Goal: Transaction & Acquisition: Subscribe to service/newsletter

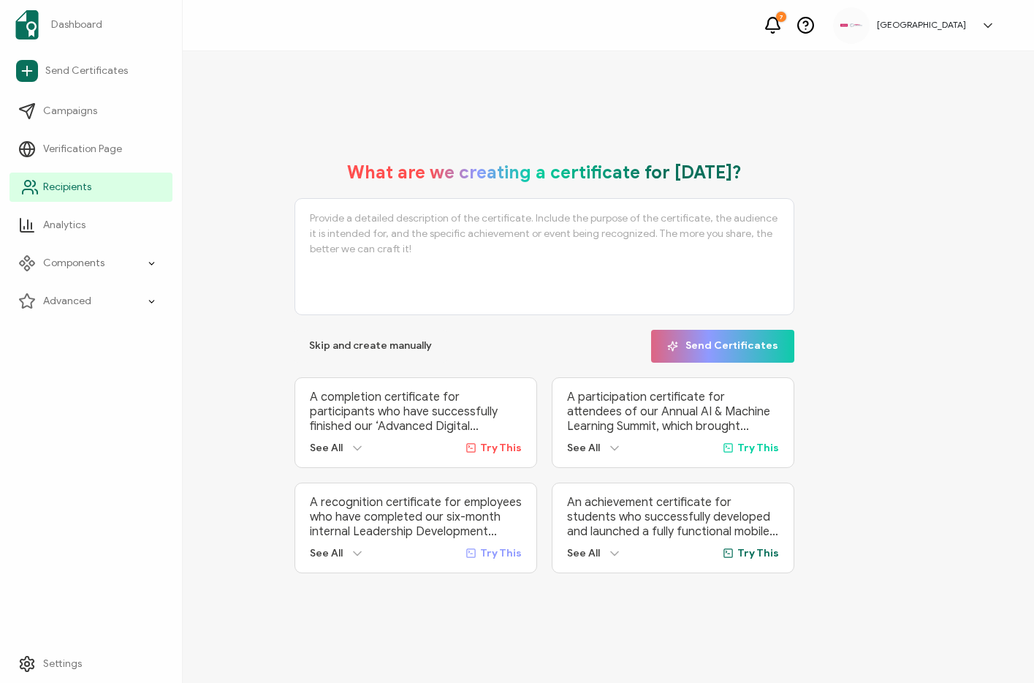
click at [63, 180] on span "Recipients" at bounding box center [67, 187] width 48 height 15
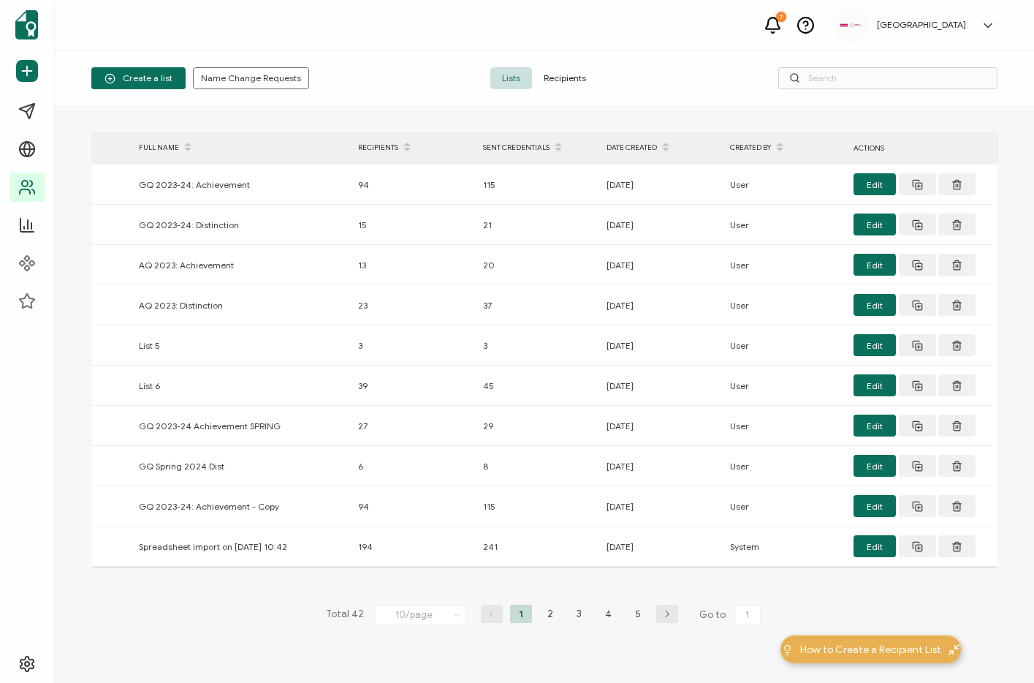
click at [579, 77] on span "Recipients" at bounding box center [565, 78] width 66 height 22
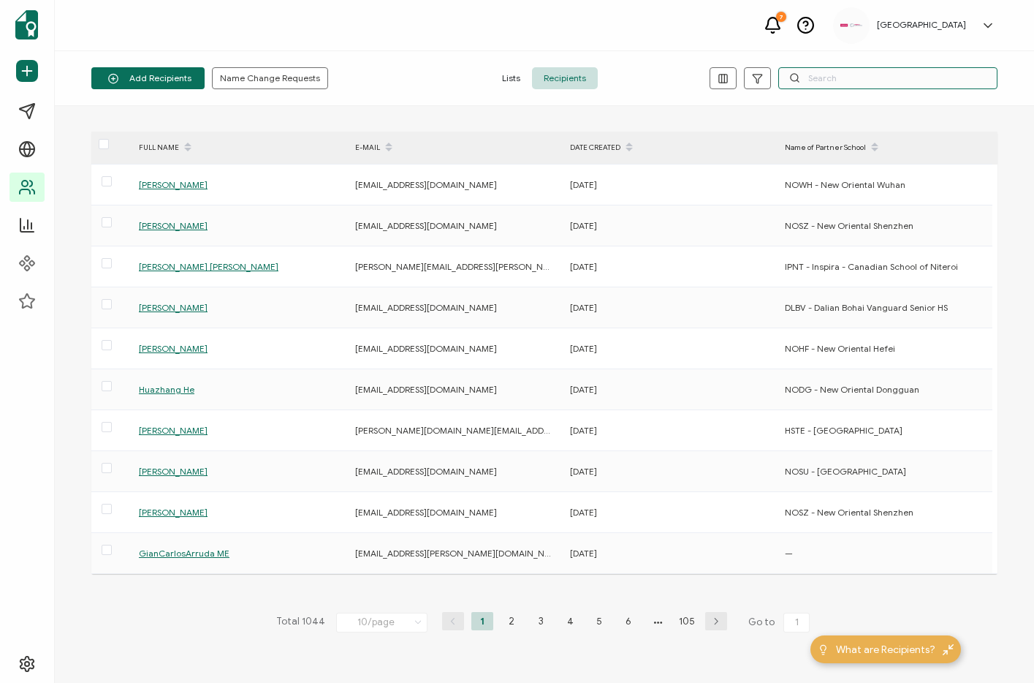
click at [858, 82] on input "text" at bounding box center [887, 78] width 219 height 22
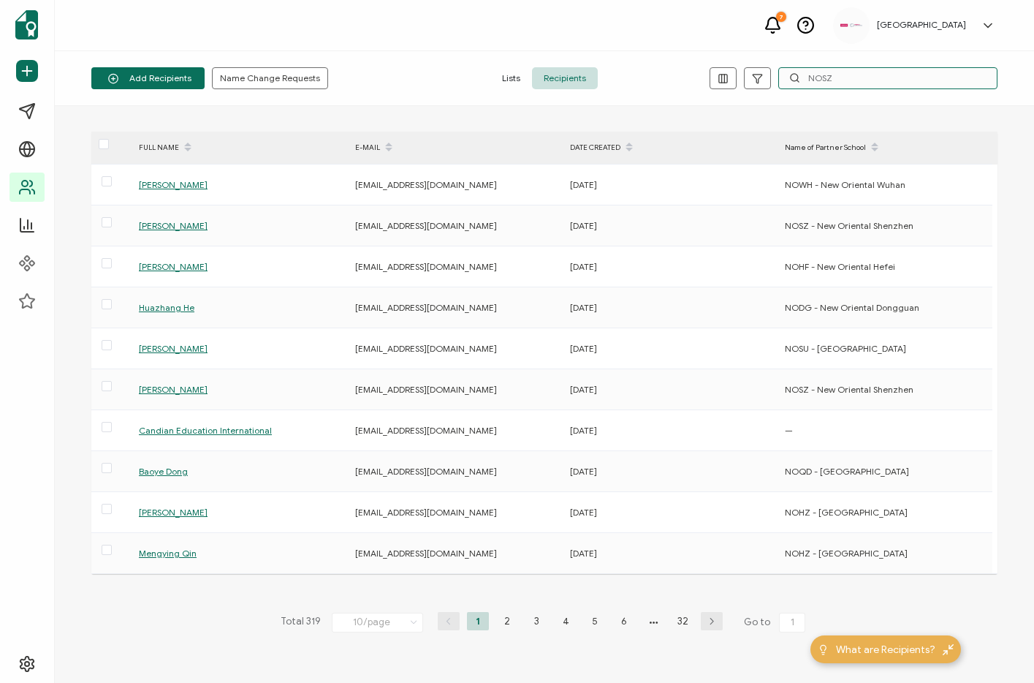
type input "NOSZ"
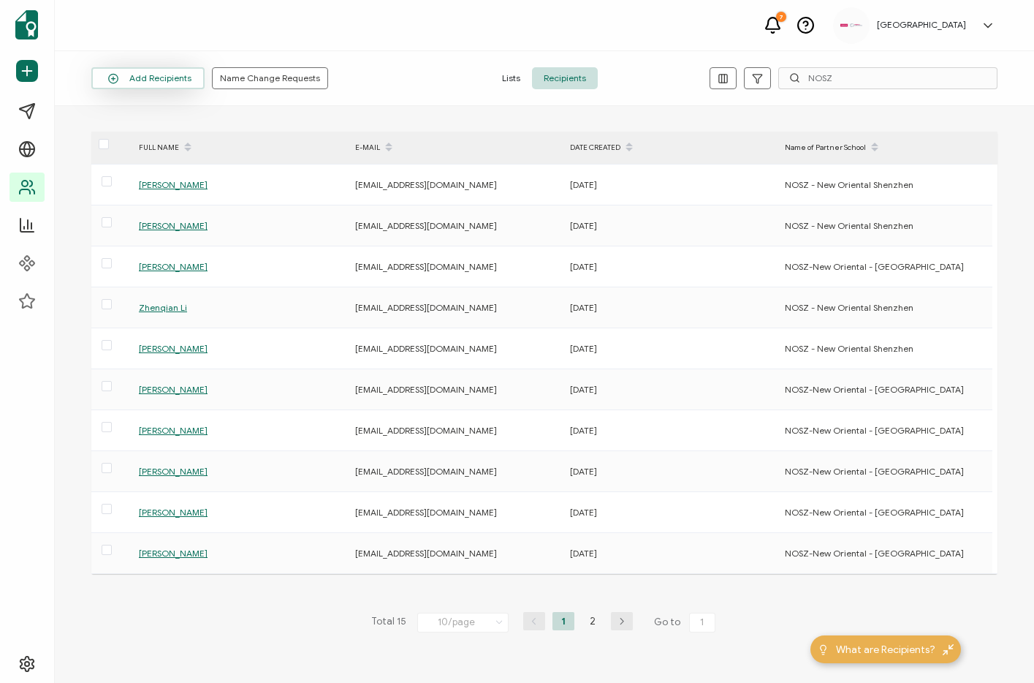
click at [156, 84] on button "Add Recipients" at bounding box center [147, 78] width 113 height 22
click at [163, 82] on button "Add Recipients" at bounding box center [147, 78] width 113 height 22
click at [151, 141] on span "Add a Single Recipient" at bounding box center [168, 141] width 92 height 11
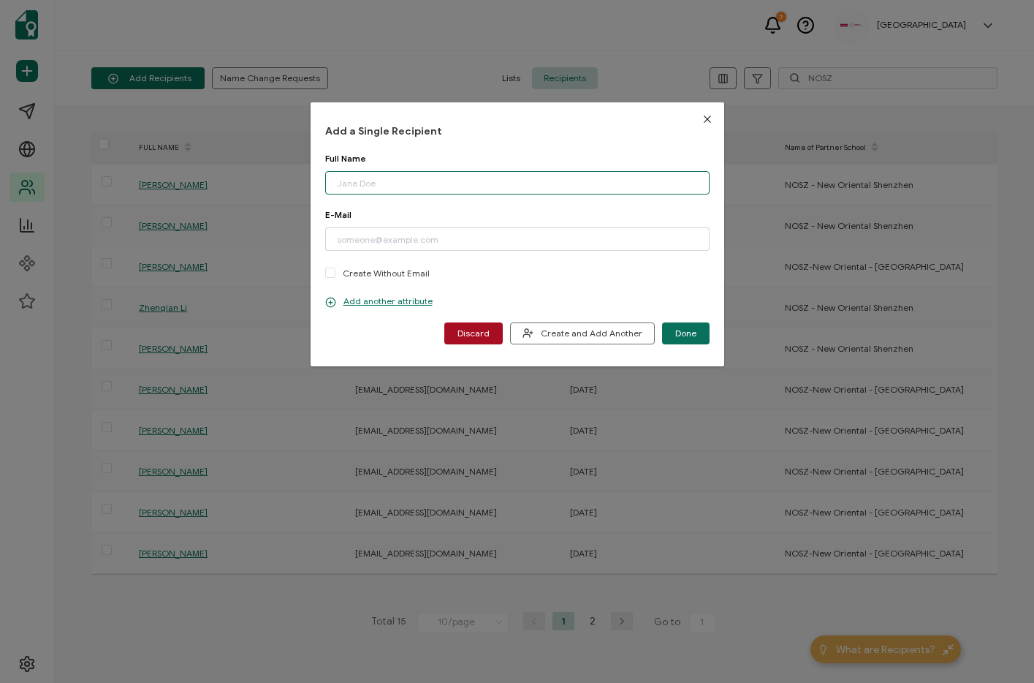
click at [394, 181] on input "dialog" at bounding box center [517, 182] width 384 height 23
paste input "[PERSON_NAME]"
type input "[PERSON_NAME]"
click at [460, 208] on div "Full Name [PERSON_NAME] Please enter a valid name." at bounding box center [517, 181] width 384 height 56
click at [423, 236] on input "dialog" at bounding box center [517, 238] width 384 height 23
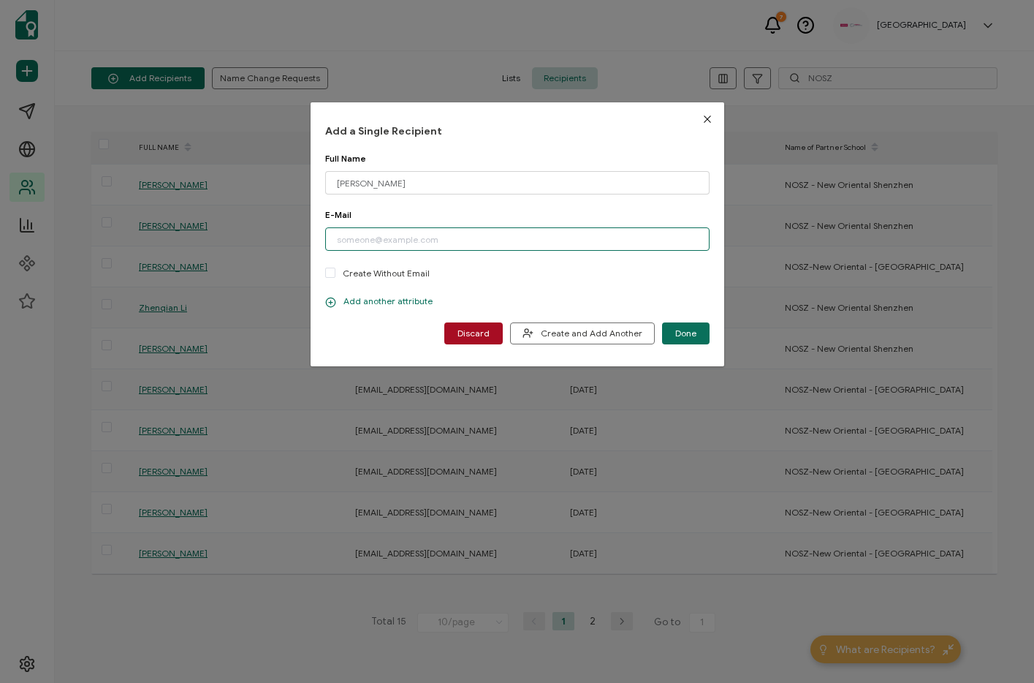
paste input "[EMAIL_ADDRESS][DOMAIN_NAME]"
type input "[EMAIL_ADDRESS][DOMAIN_NAME]"
click at [522, 278] on div "E-Mail [EMAIL_ADDRESS][DOMAIN_NAME] Please enter a valid email address. Create …" at bounding box center [517, 245] width 384 height 72
click at [417, 297] on p "Add another attribute" at bounding box center [378, 301] width 107 height 12
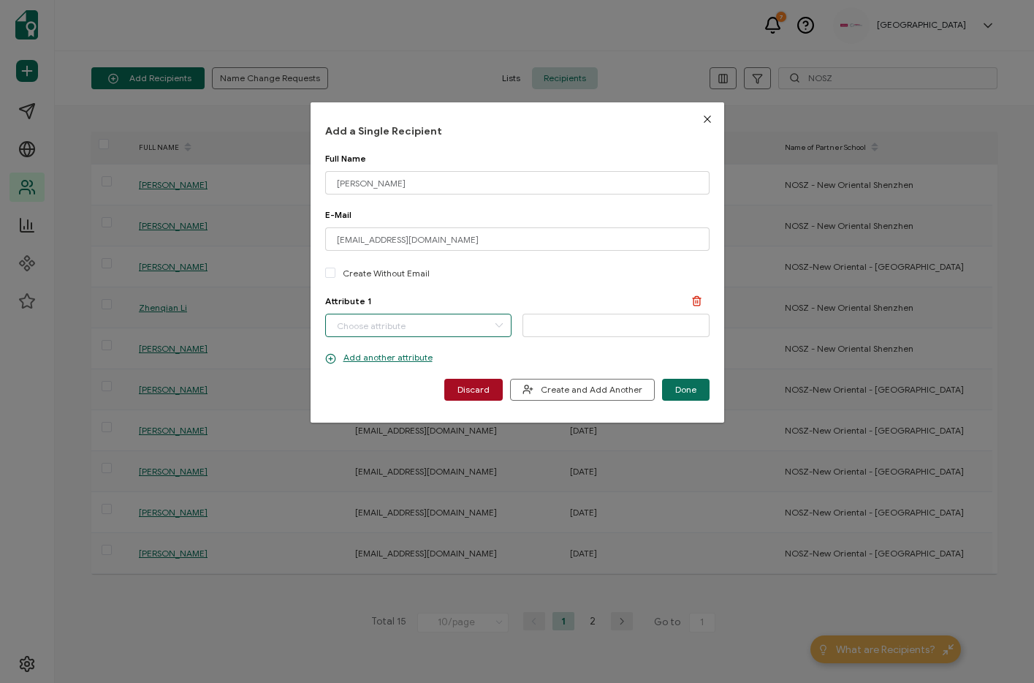
click at [474, 322] on input "dialog" at bounding box center [418, 325] width 187 height 23
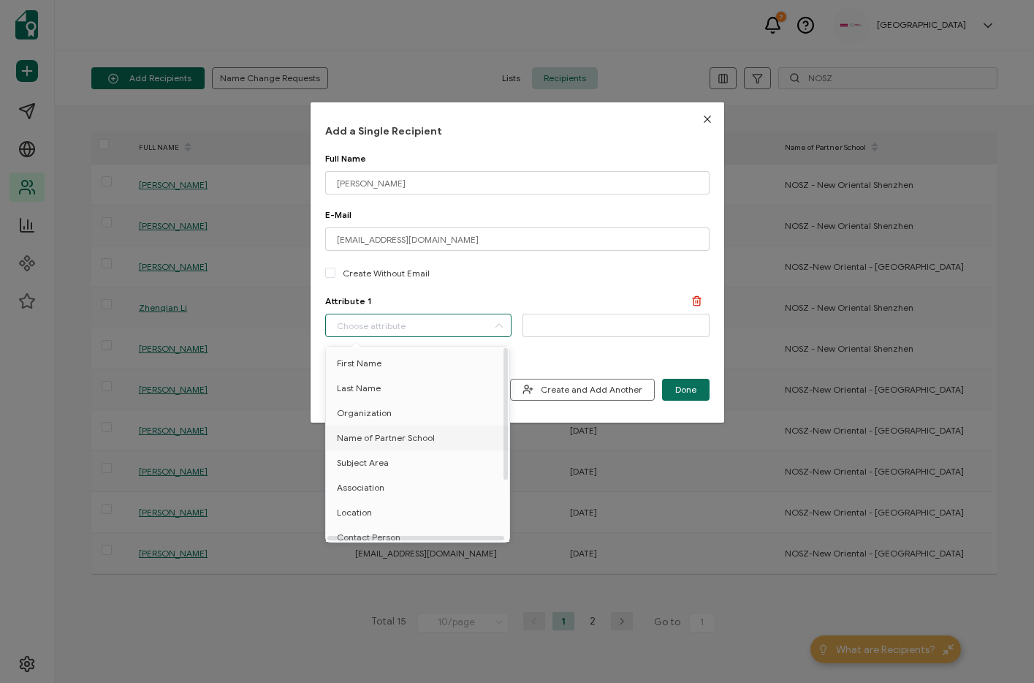
click at [414, 439] on span "Name of Partner School" at bounding box center [386, 437] width 98 height 25
type input "Name of Partner School"
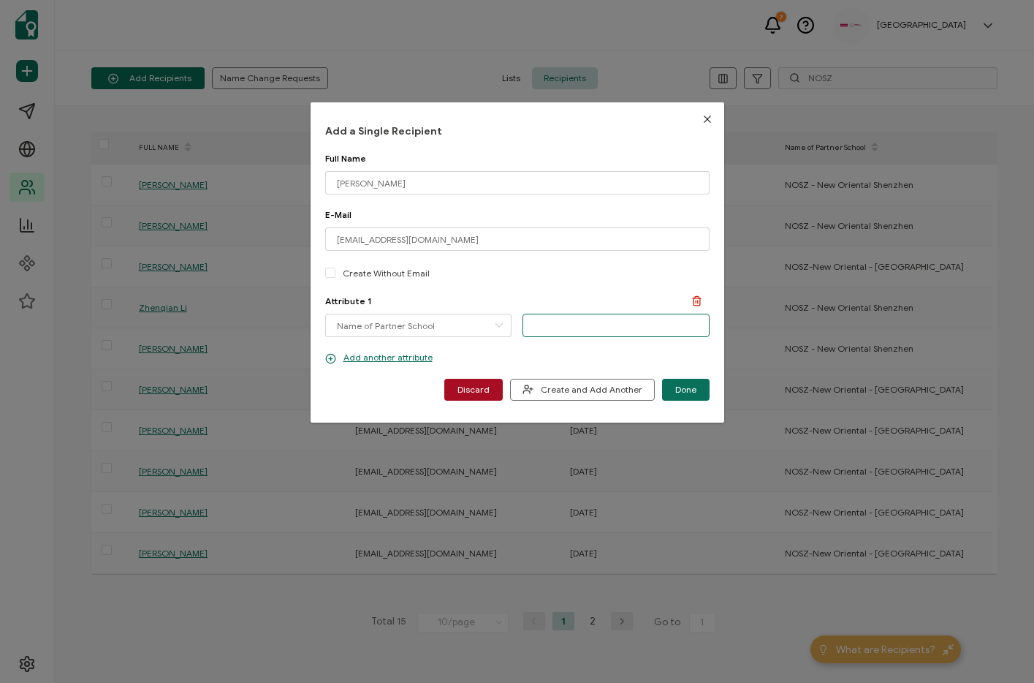
click at [572, 321] on input "dialog" at bounding box center [616, 325] width 187 height 23
click at [585, 322] on input "dialog" at bounding box center [616, 325] width 187 height 23
paste input "NOSZ - New Oriental Shenzhen"
type input "NOSZ - New Oriental Shenzhen"
click at [584, 357] on div "Add another attribute" at bounding box center [517, 358] width 384 height 12
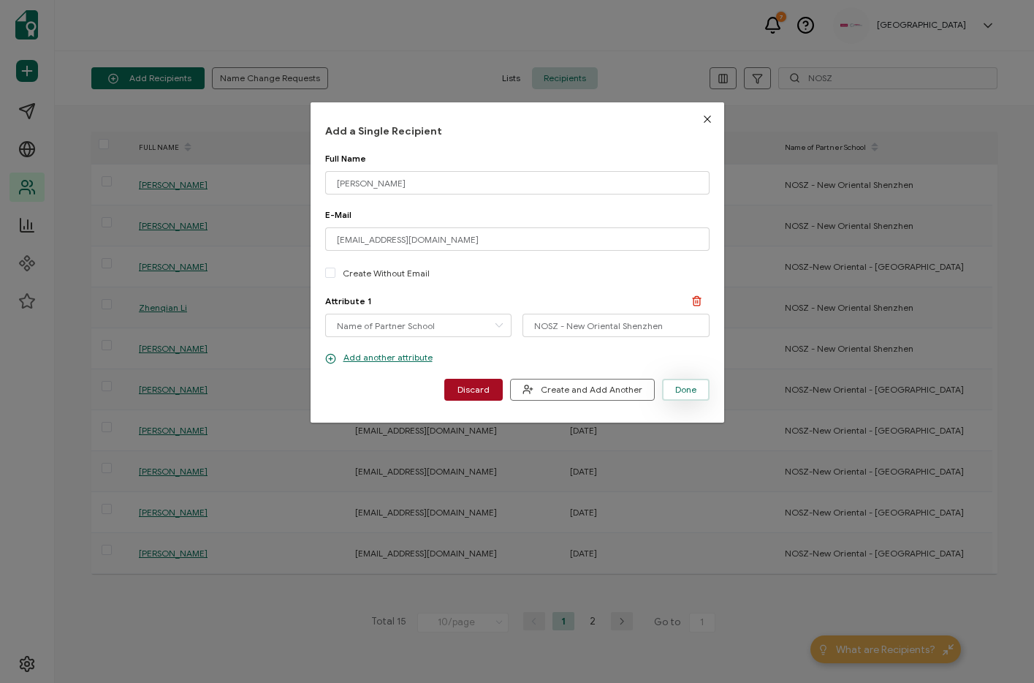
click at [689, 393] on span "Done" at bounding box center [685, 389] width 21 height 9
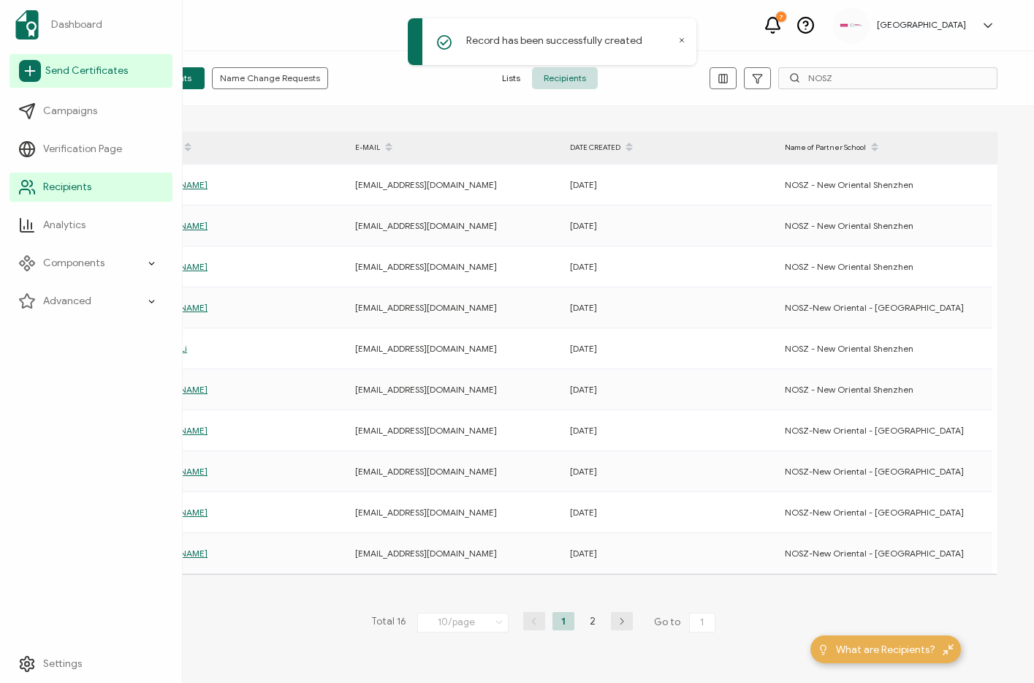
click at [79, 62] on link "Send Certificates" at bounding box center [91, 71] width 163 height 34
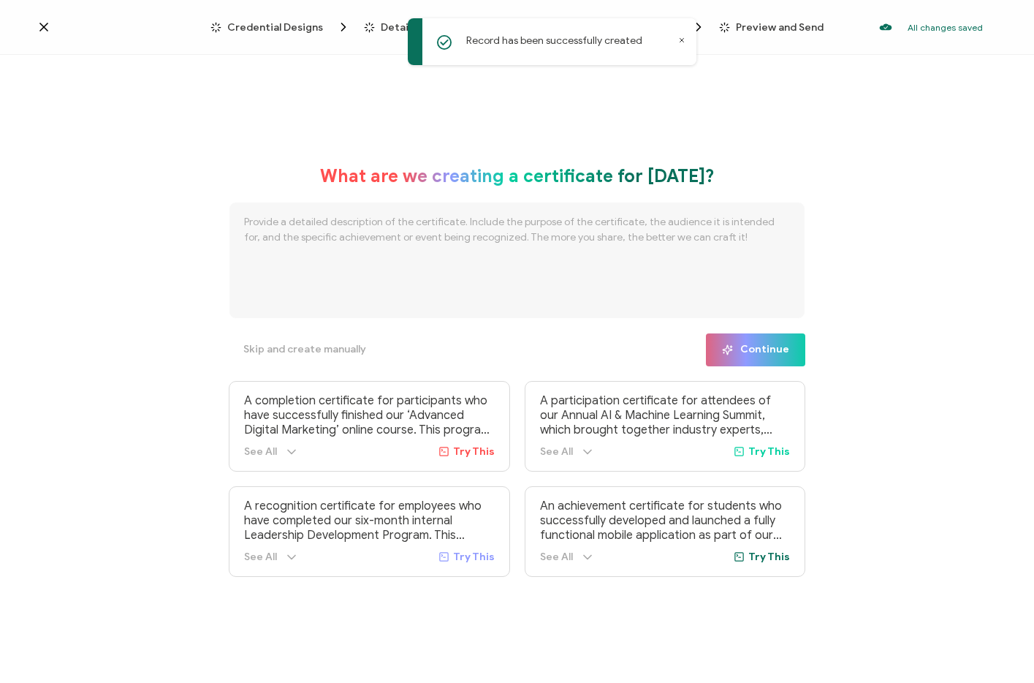
click at [682, 39] on icon at bounding box center [681, 40] width 7 height 7
click at [401, 18] on div "Credential Designs Details Campaign Options Recipients Preview and Send All cha…" at bounding box center [517, 27] width 1034 height 55
click at [395, 25] on span "Details" at bounding box center [398, 27] width 35 height 11
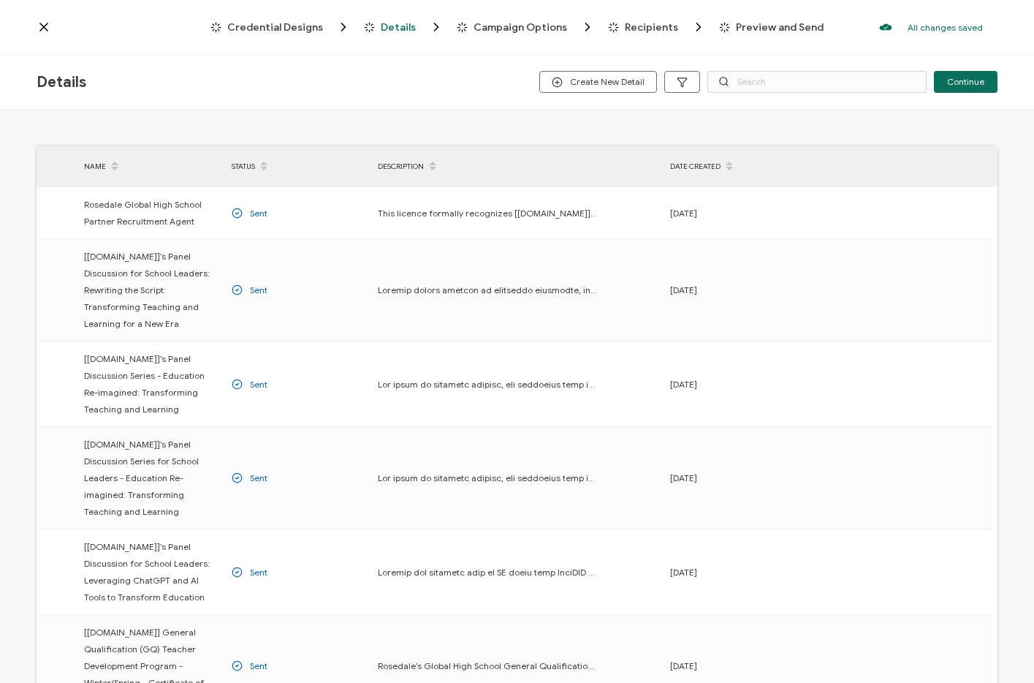
click at [299, 25] on span "Credential Designs" at bounding box center [275, 27] width 96 height 11
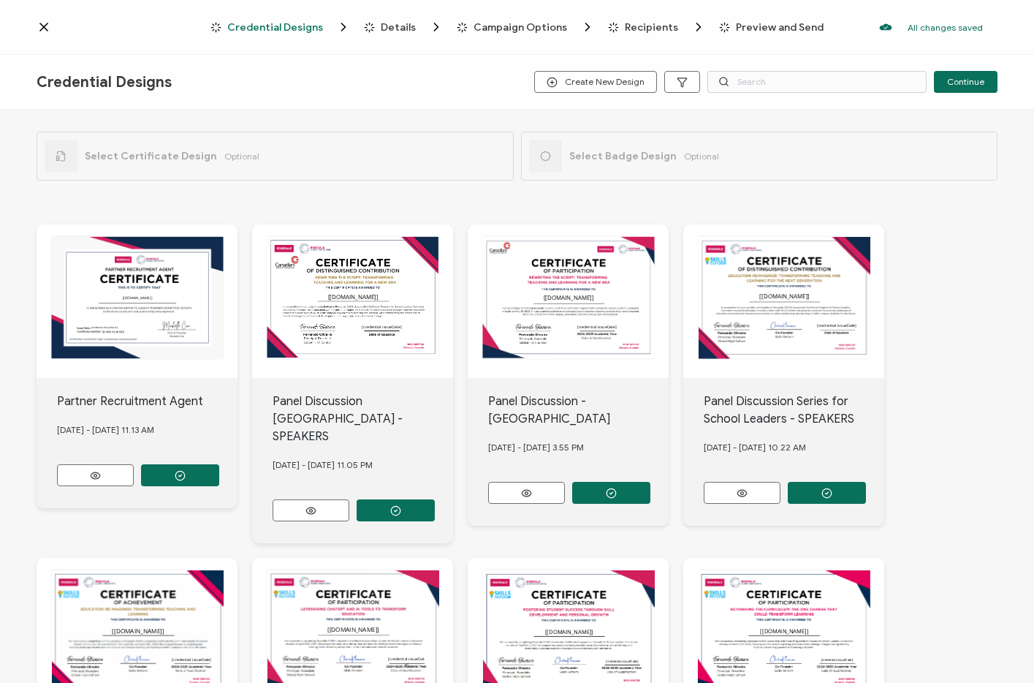
click at [43, 25] on icon at bounding box center [44, 27] width 15 height 15
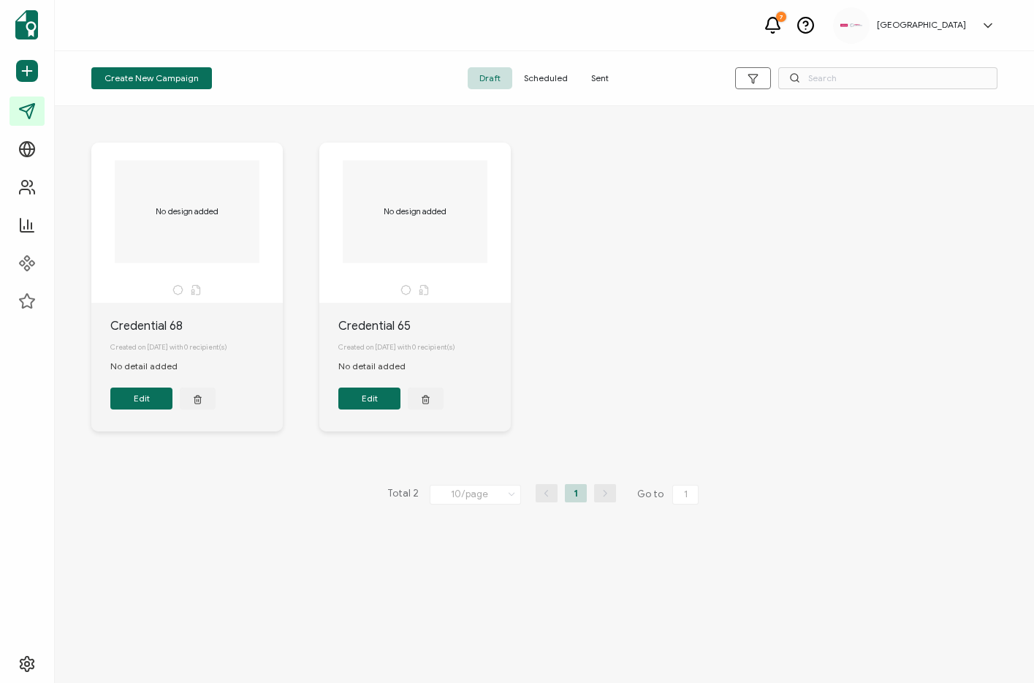
click at [679, 230] on div "No design added Credential 68 Created on [DATE] with 0 recipient(s) No detail a…" at bounding box center [545, 297] width 936 height 369
click at [568, 75] on span "Scheduled" at bounding box center [545, 78] width 67 height 22
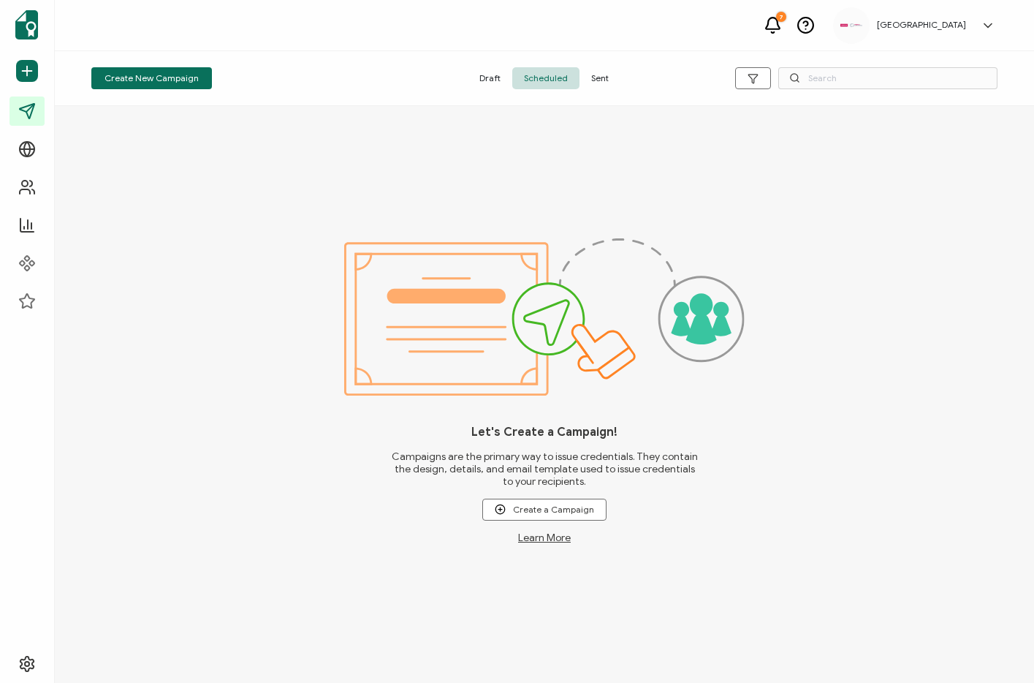
click at [599, 79] on span "Sent" at bounding box center [600, 78] width 41 height 22
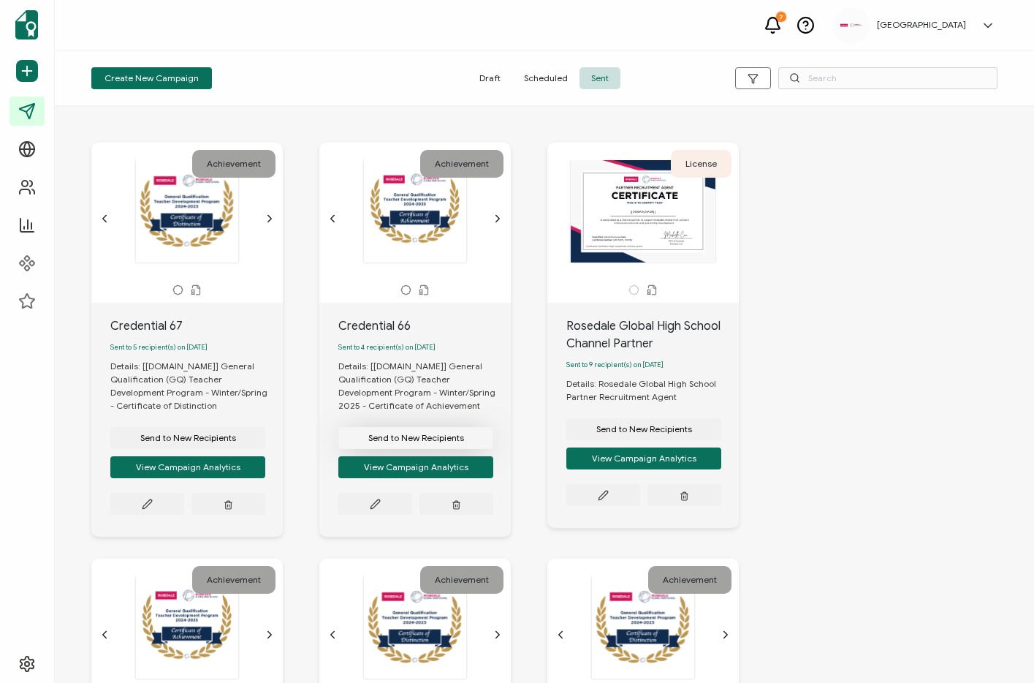
click at [417, 439] on span "Send to New Recipients" at bounding box center [416, 437] width 96 height 9
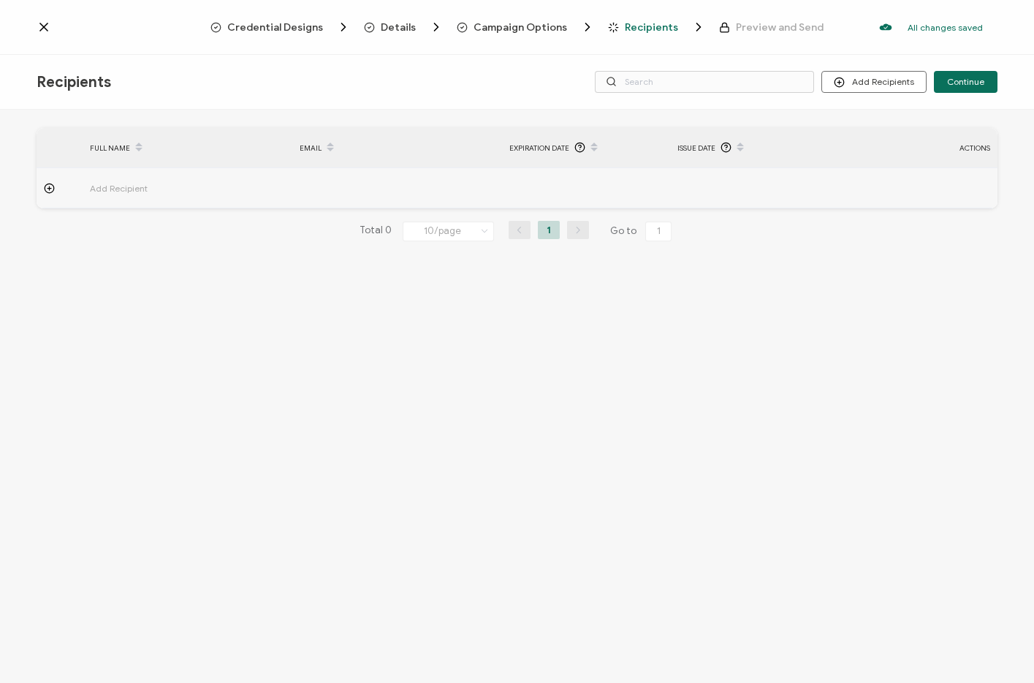
click at [48, 186] on icon at bounding box center [49, 188] width 11 height 11
click at [911, 224] on button "Discard" at bounding box center [916, 229] width 58 height 22
click at [887, 82] on button "Add Recipients" at bounding box center [874, 82] width 105 height 22
click at [876, 170] on span "Import From List" at bounding box center [889, 169] width 67 height 11
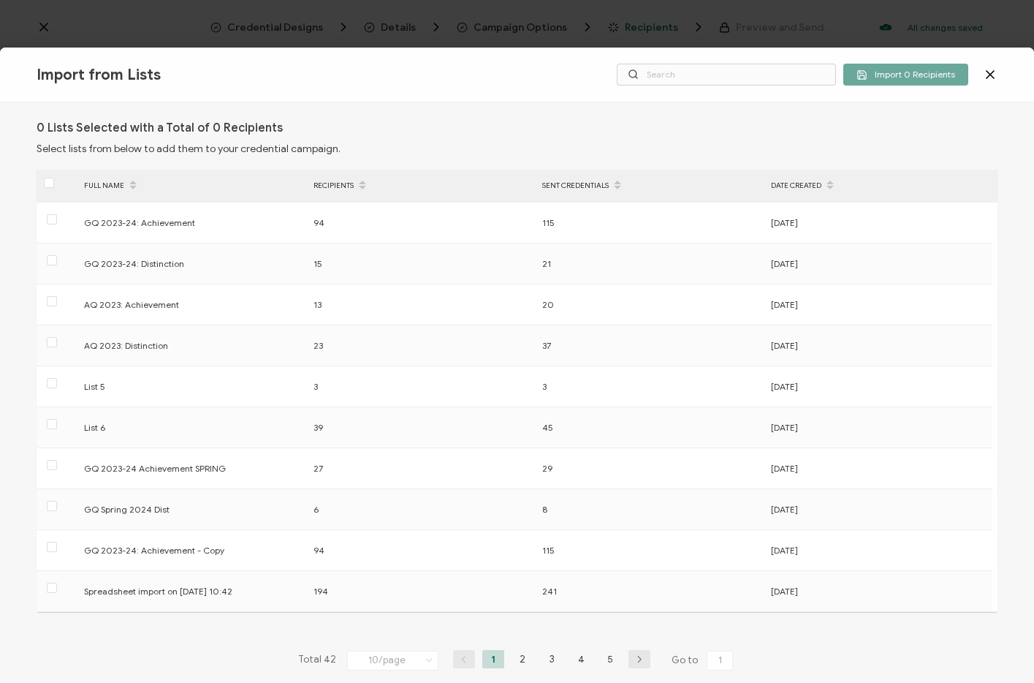
click at [990, 70] on icon at bounding box center [990, 74] width 15 height 15
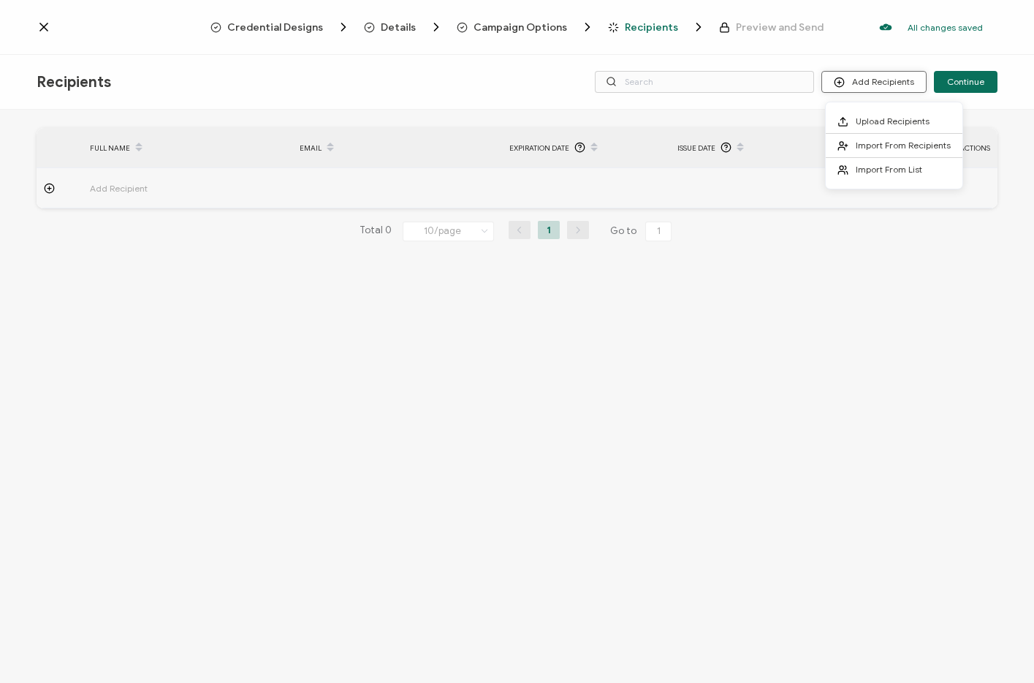
click at [880, 84] on button "Add Recipients" at bounding box center [874, 82] width 105 height 22
click at [873, 145] on span "Import From Recipients" at bounding box center [903, 145] width 95 height 11
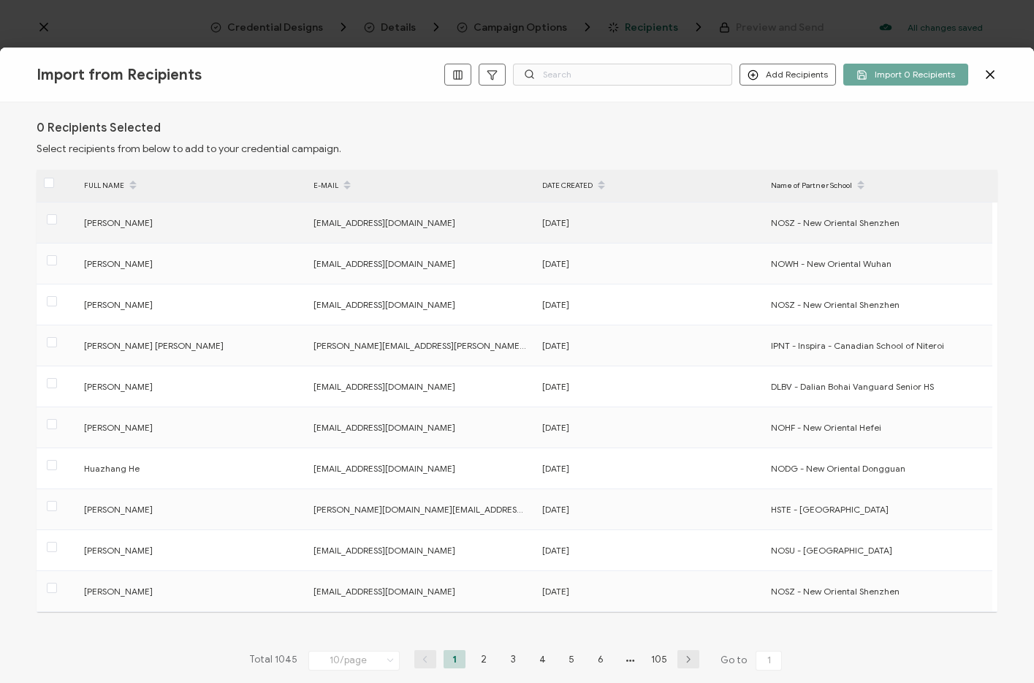
click at [101, 230] on div "[PERSON_NAME]" at bounding box center [191, 222] width 228 height 17
click at [114, 221] on span "[PERSON_NAME]" at bounding box center [118, 222] width 69 height 11
click at [53, 220] on span at bounding box center [52, 219] width 10 height 10
click at [57, 214] on input "checkbox" at bounding box center [57, 214] width 0 height 0
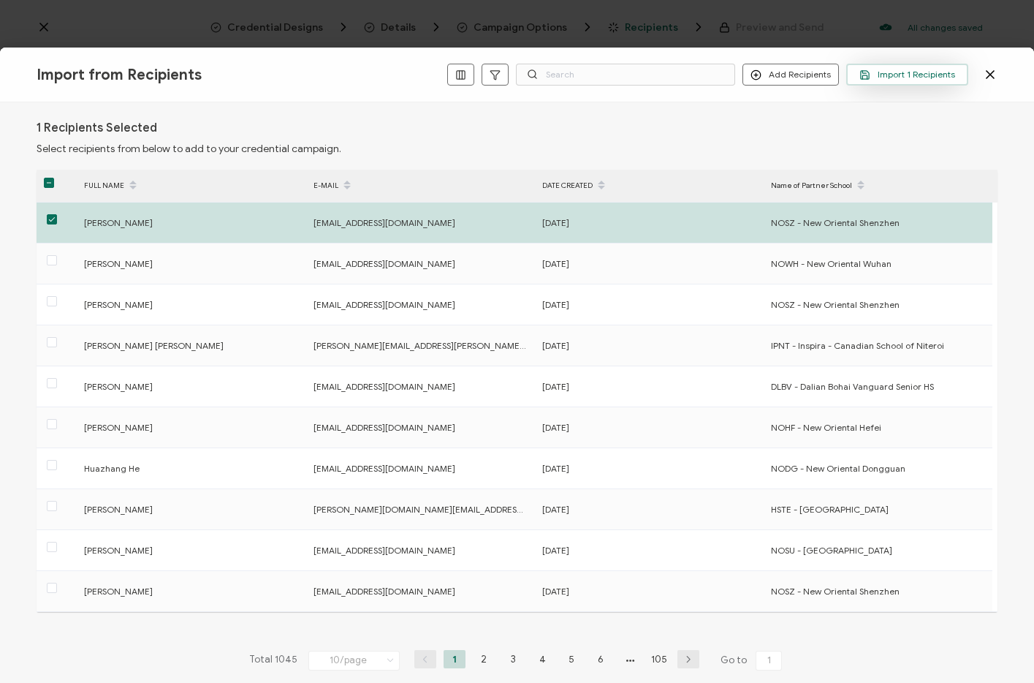
click at [898, 72] on span "Import 1 Recipients" at bounding box center [908, 74] width 96 height 11
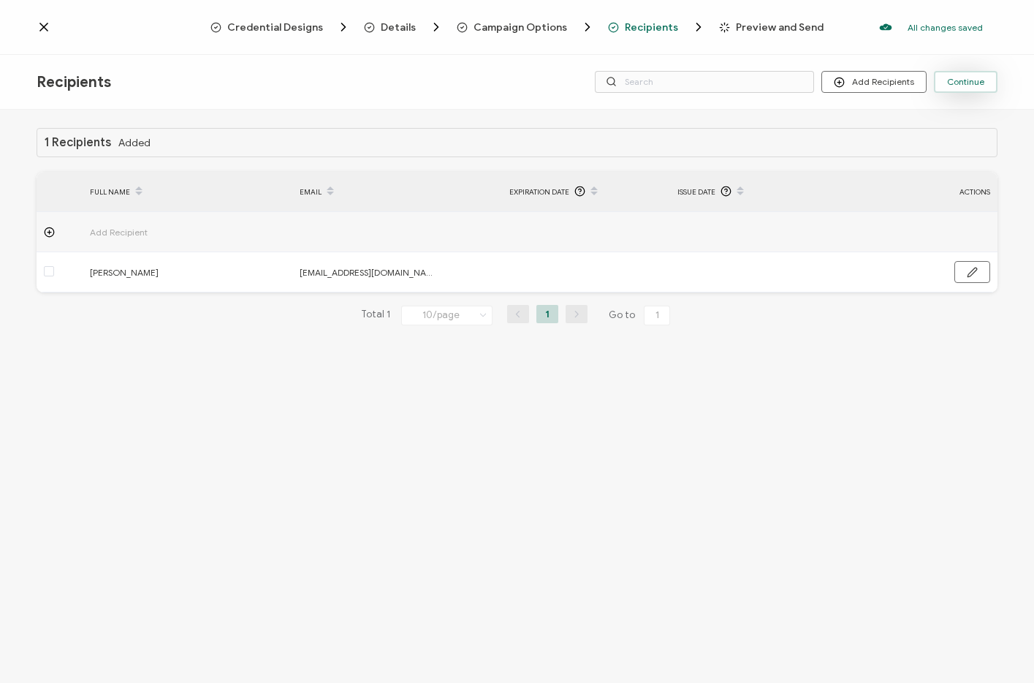
click at [954, 88] on button "Continue" at bounding box center [966, 82] width 64 height 22
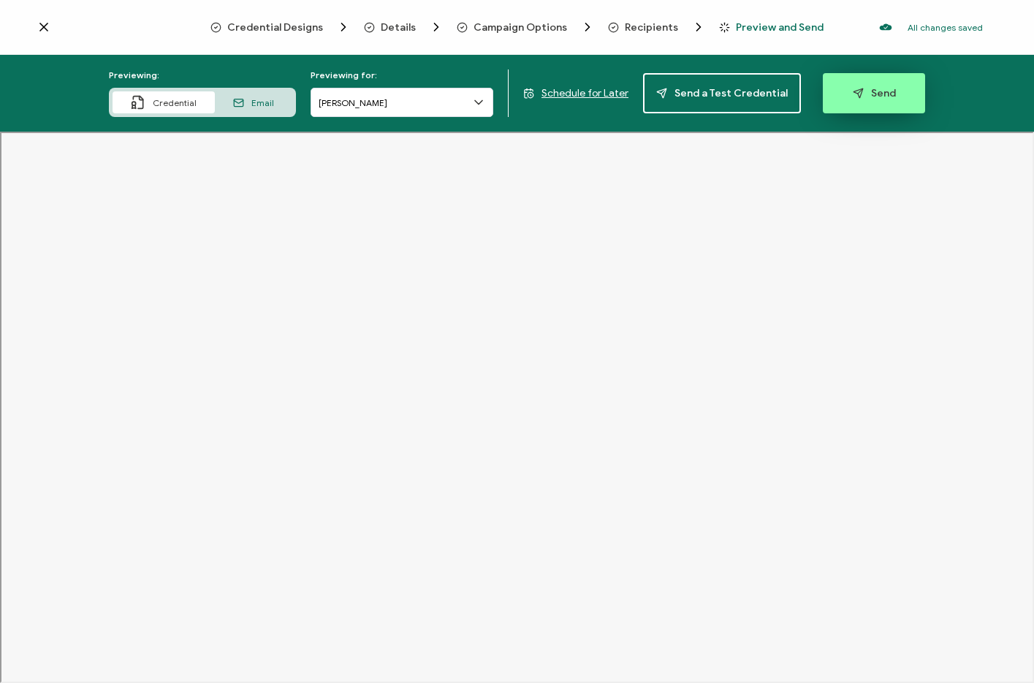
click at [895, 91] on button "Send" at bounding box center [874, 93] width 102 height 40
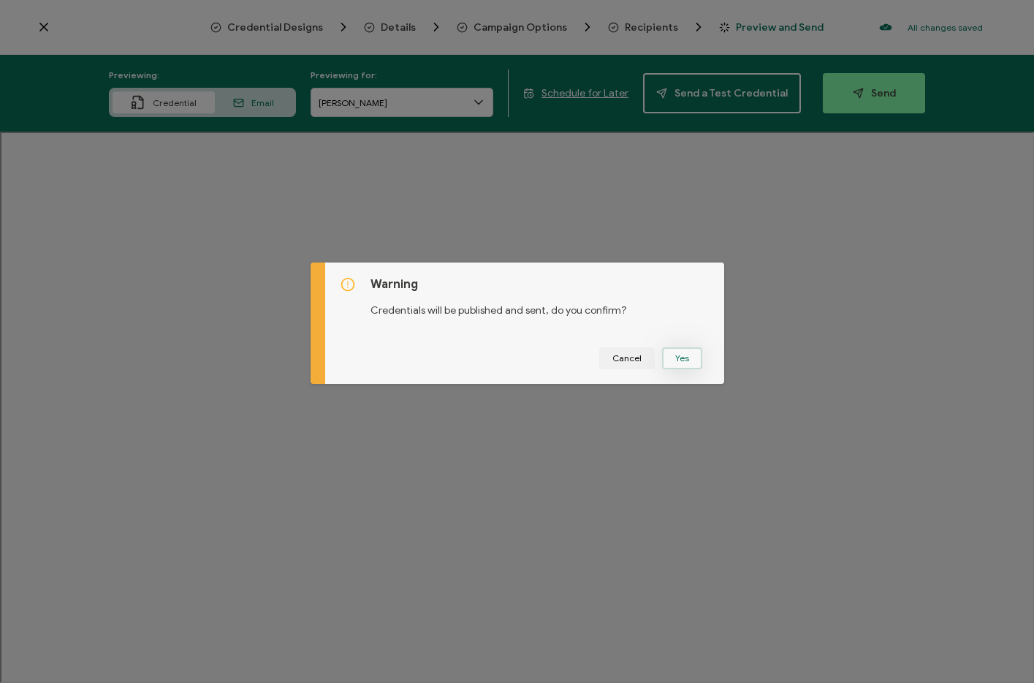
click at [678, 353] on button "Yes" at bounding box center [682, 358] width 40 height 22
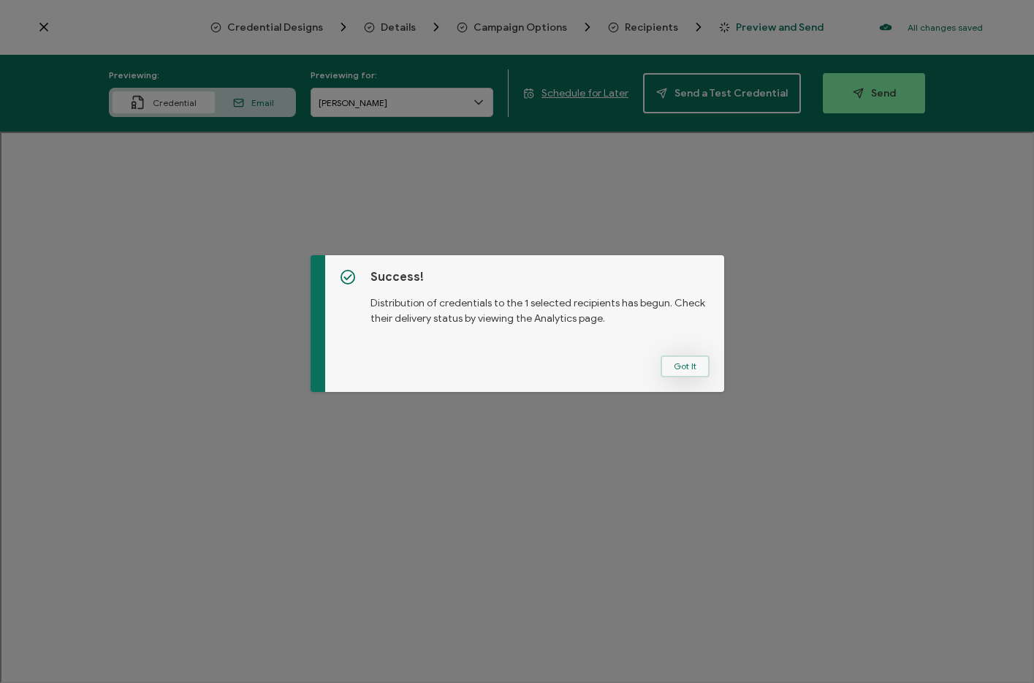
click at [683, 369] on button "Got It" at bounding box center [685, 366] width 49 height 22
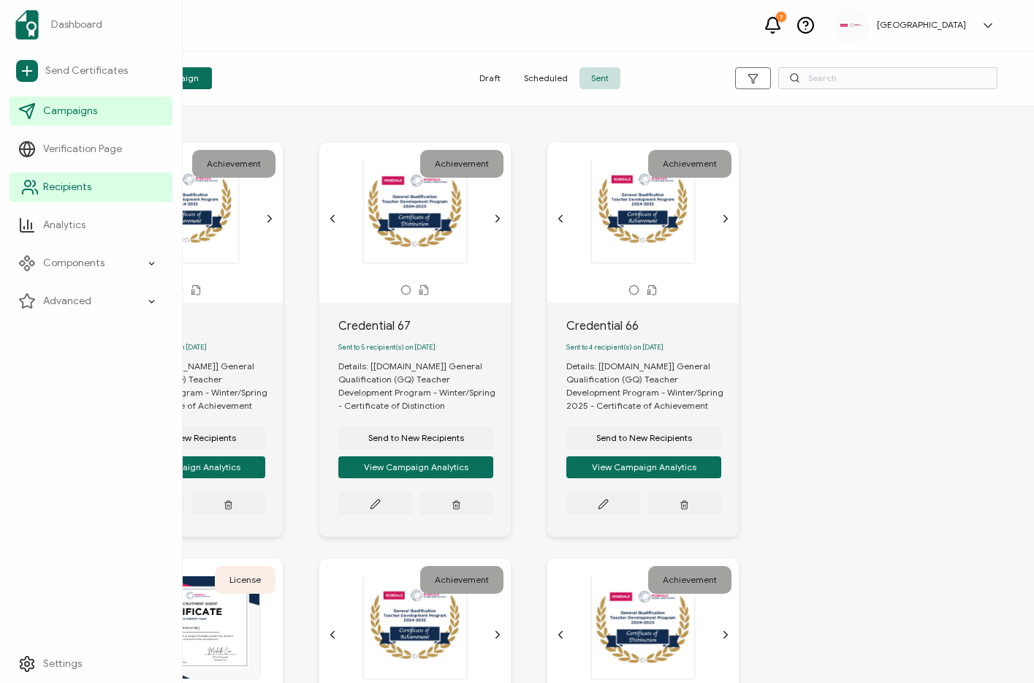
click at [50, 181] on span "Recipients" at bounding box center [67, 187] width 48 height 15
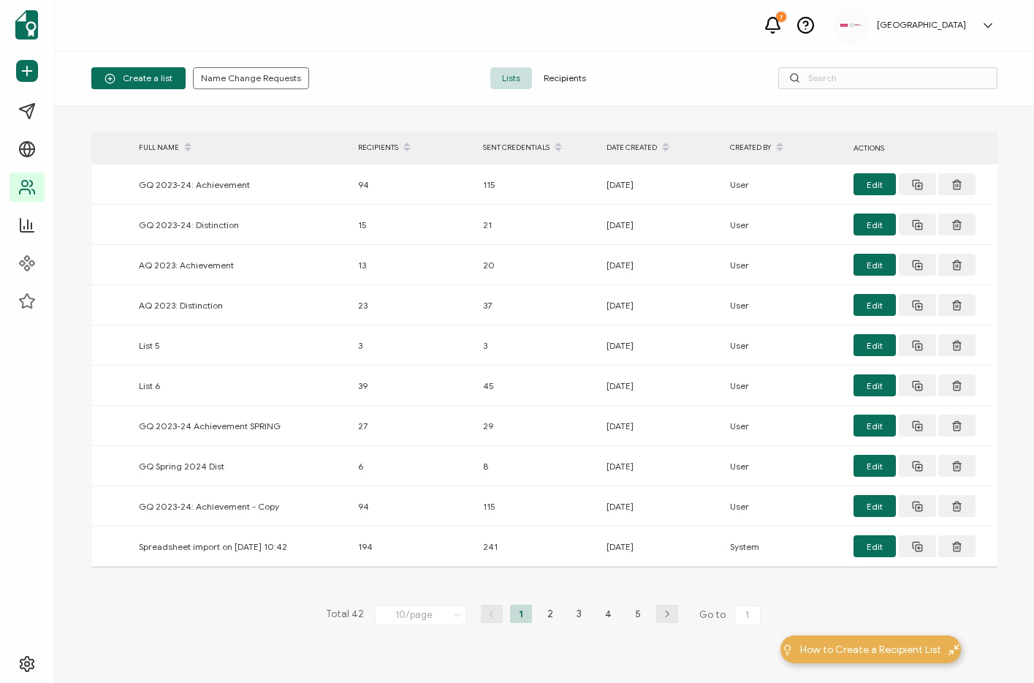
click at [575, 83] on span "Recipients" at bounding box center [565, 78] width 66 height 22
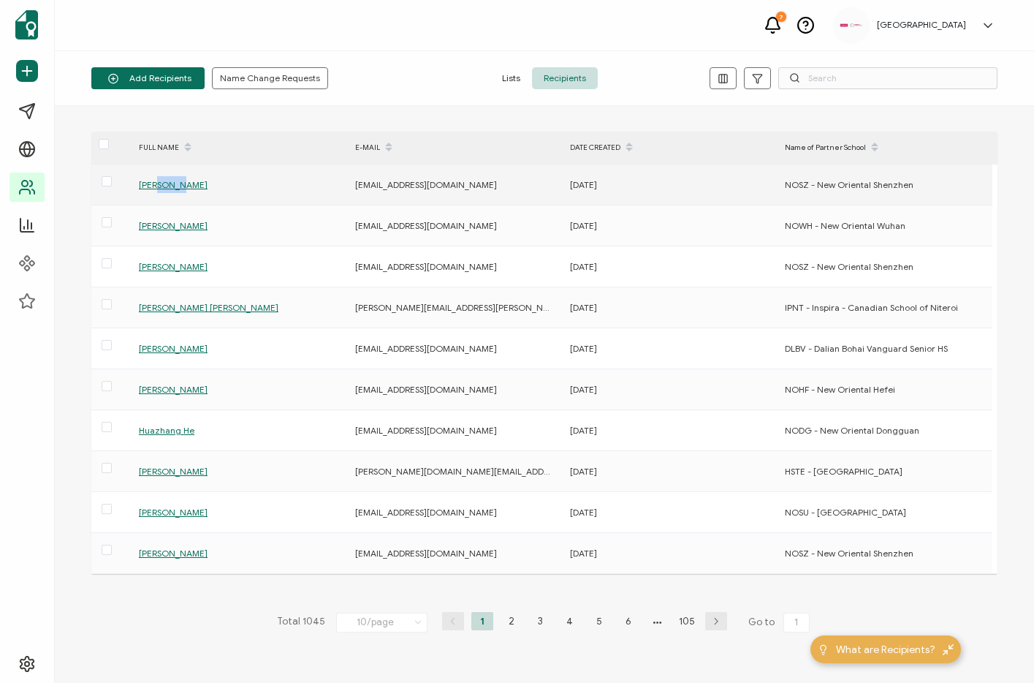
click at [258, 198] on td "[PERSON_NAME]" at bounding box center [240, 184] width 216 height 41
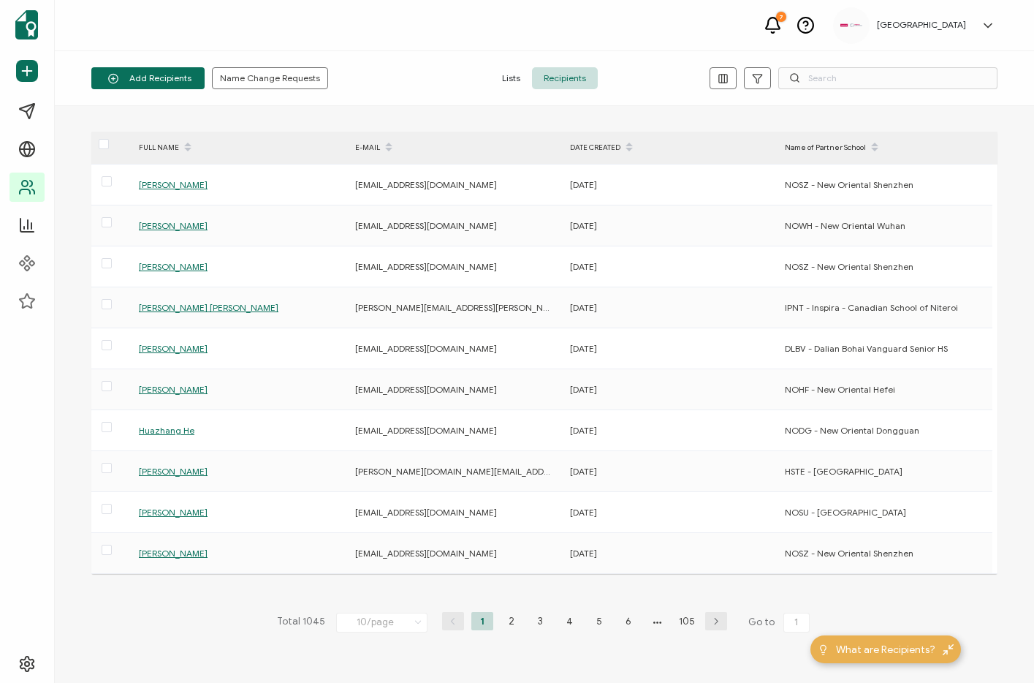
click at [453, 92] on div "Add Recipients Upload Spreadsheet Add a Single Recipient Name Change Requests L…" at bounding box center [544, 78] width 979 height 55
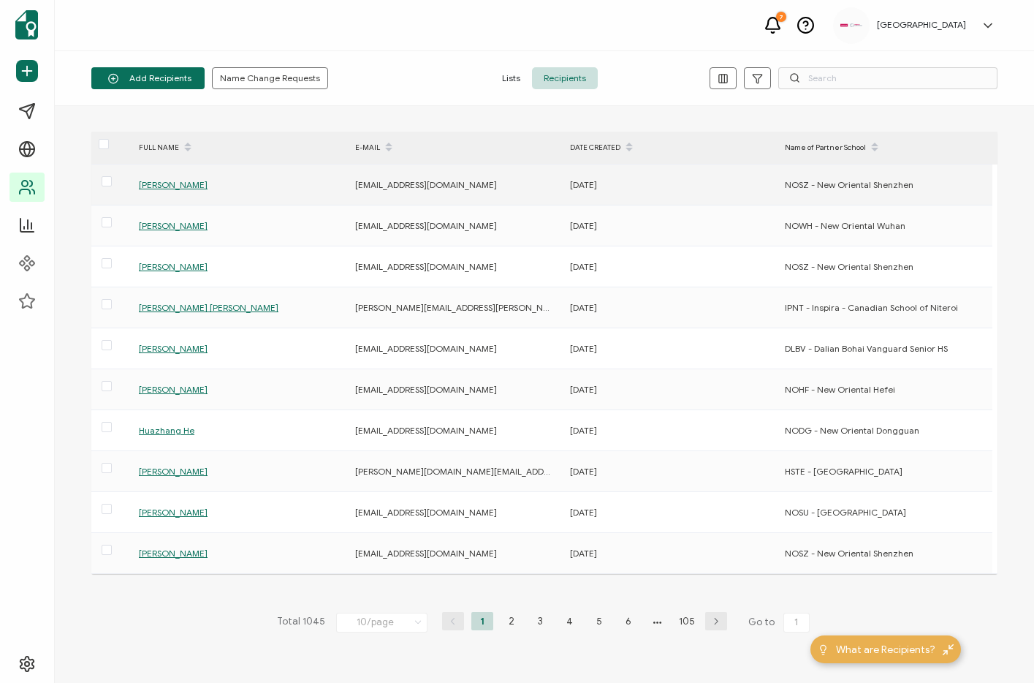
click at [174, 183] on span "[PERSON_NAME]" at bounding box center [173, 184] width 69 height 11
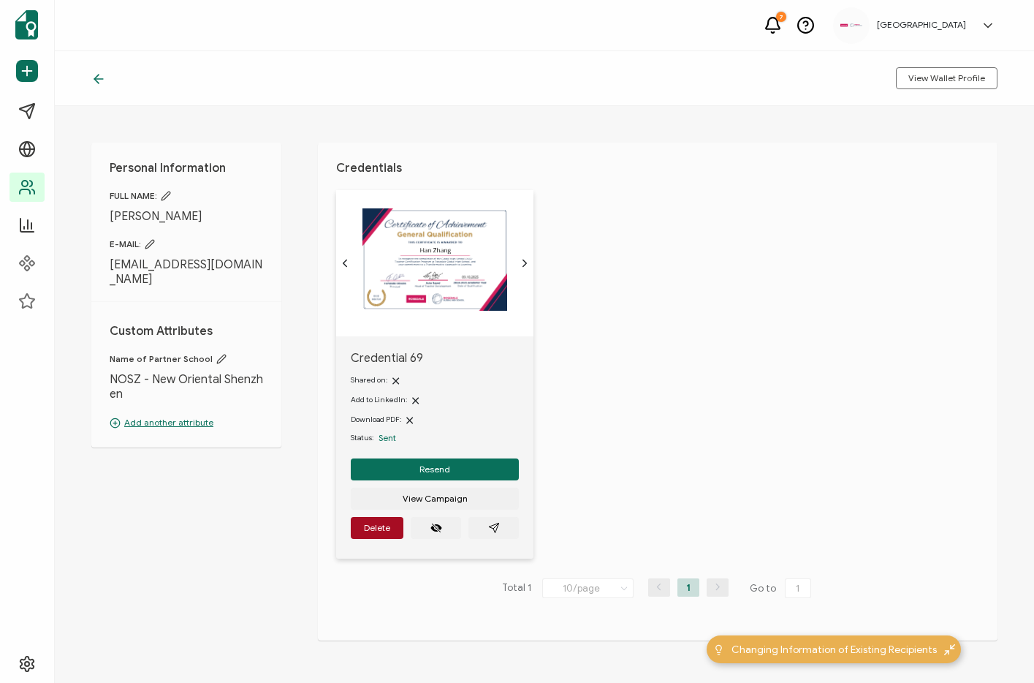
click at [578, 467] on div "Credential 69 Shared on: Add to LinkedIn: Download PDF: Status: Sent Resend Vie…" at bounding box center [666, 383] width 661 height 387
click at [455, 494] on span "View Campaign" at bounding box center [435, 498] width 65 height 9
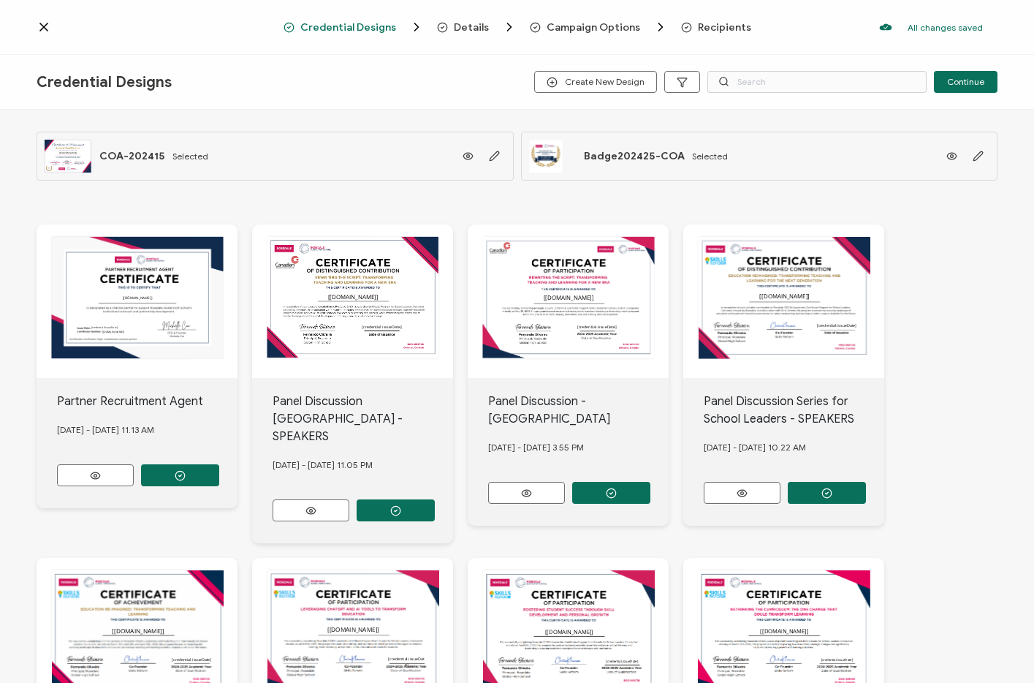
click at [350, 147] on div "[[DOMAIN_NAME]] [credential.issueDate] COA-202415 Selected" at bounding box center [275, 156] width 477 height 49
click at [463, 155] on icon at bounding box center [468, 156] width 18 height 11
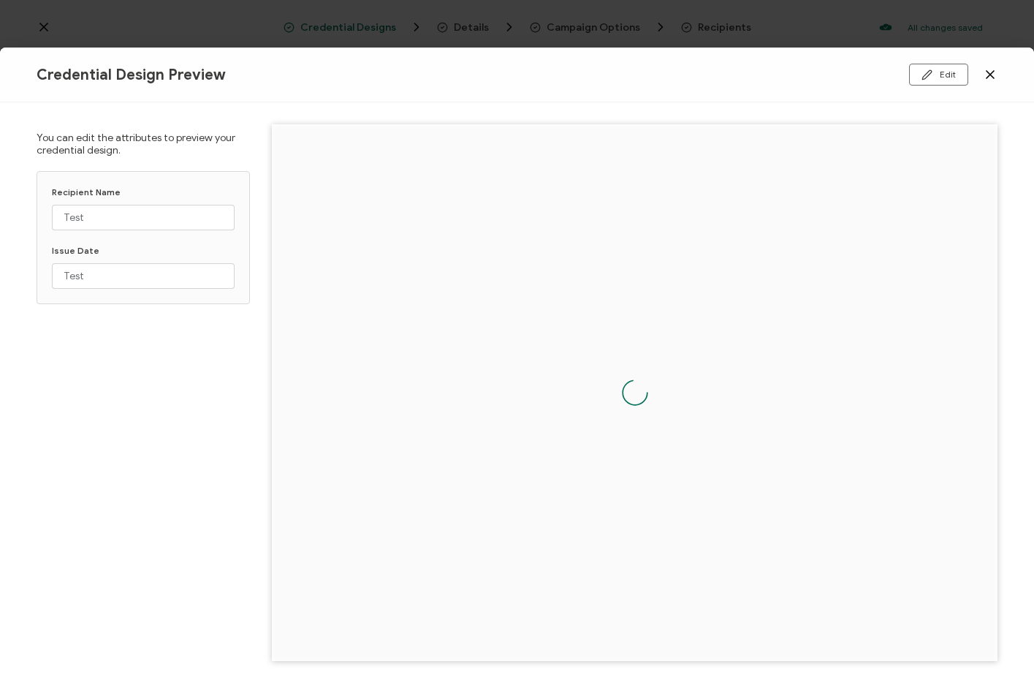
click at [982, 75] on div "Edit" at bounding box center [838, 75] width 320 height 22
click at [1003, 69] on div "Credential Design Preview Edit" at bounding box center [517, 75] width 1034 height 55
click at [990, 71] on icon at bounding box center [990, 74] width 15 height 15
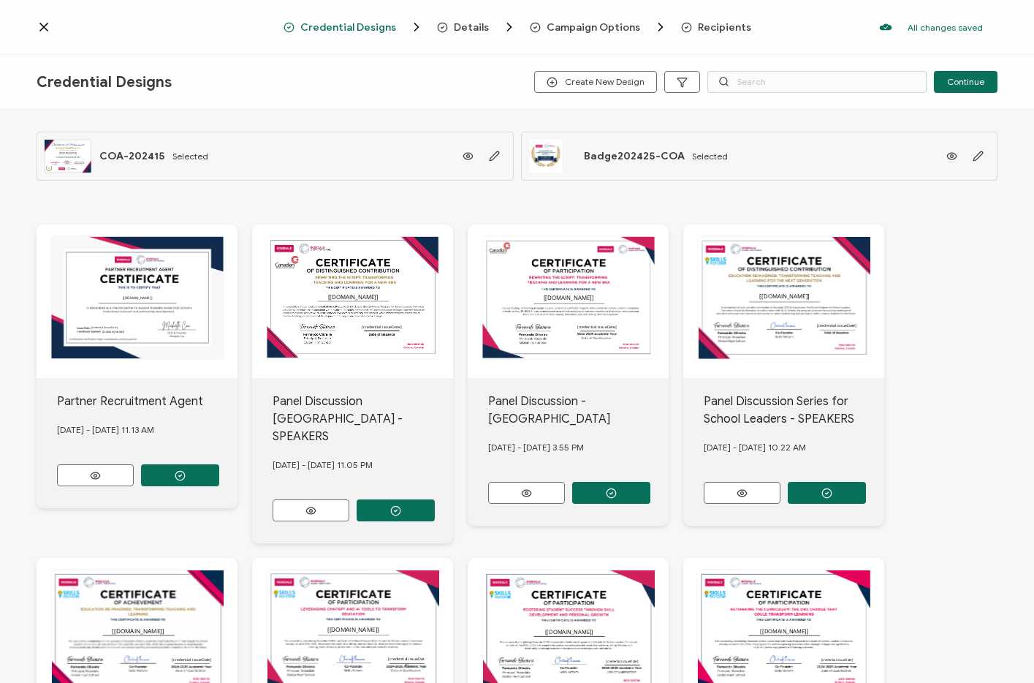
click at [38, 23] on icon at bounding box center [44, 27] width 15 height 15
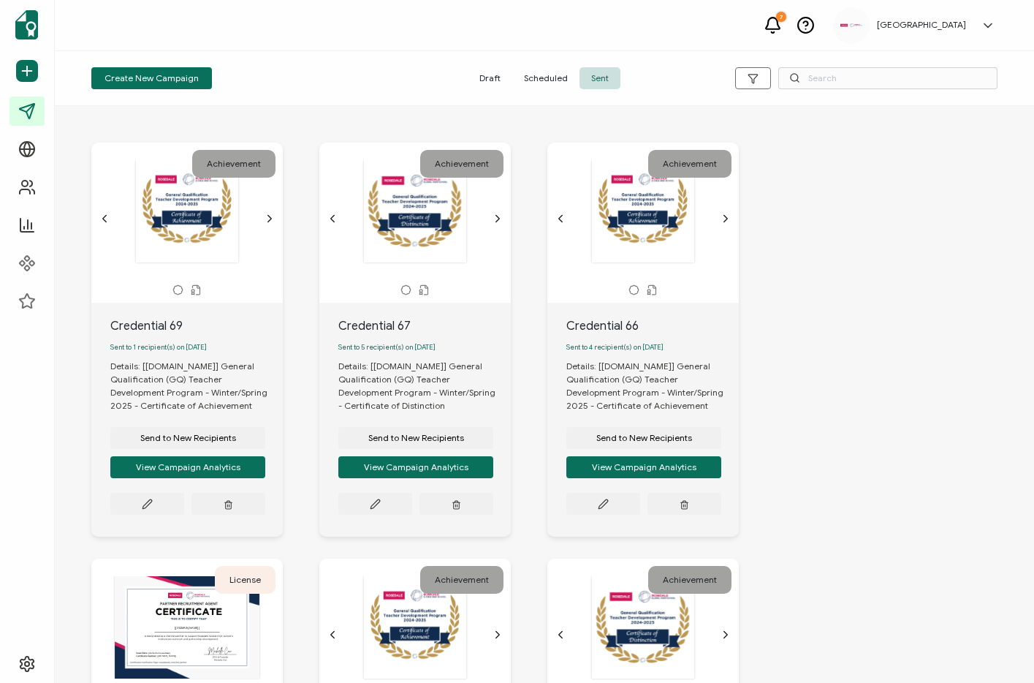
drag, startPoint x: 938, startPoint y: 264, endPoint x: 781, endPoint y: 219, distance: 162.6
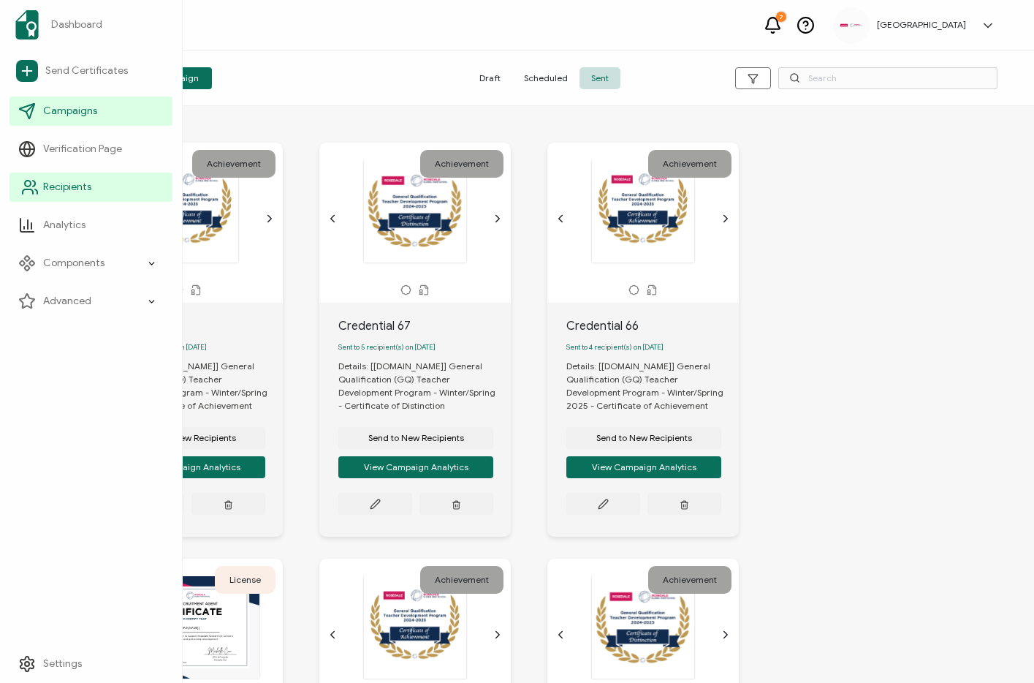
click at [87, 182] on span "Recipients" at bounding box center [67, 187] width 48 height 15
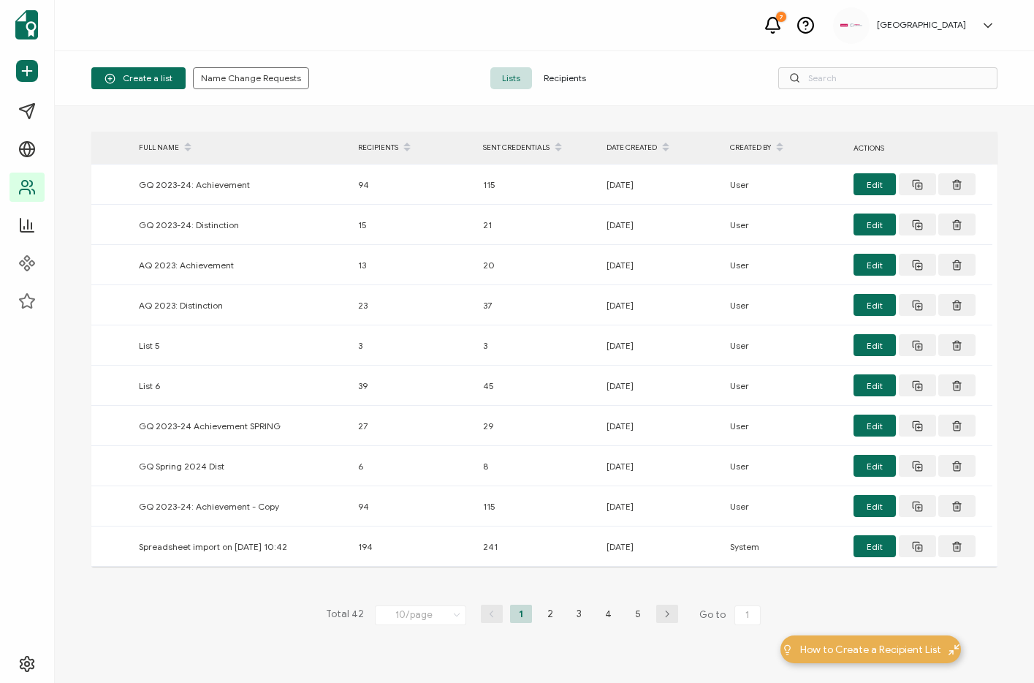
click at [585, 74] on span "Recipients" at bounding box center [565, 78] width 66 height 22
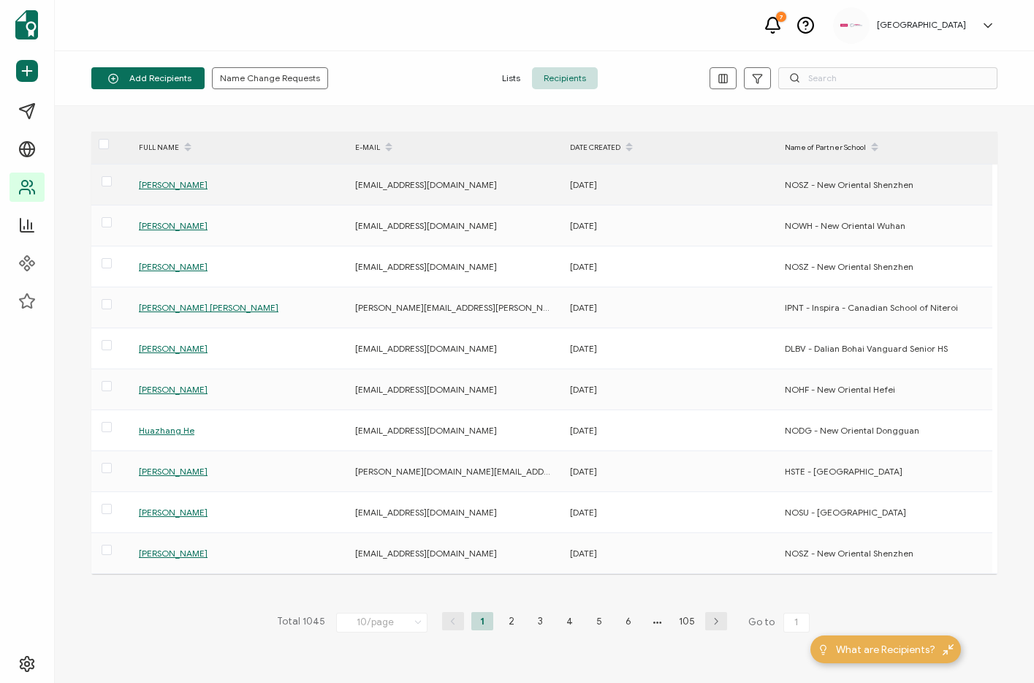
click at [161, 184] on span "[PERSON_NAME]" at bounding box center [173, 184] width 69 height 11
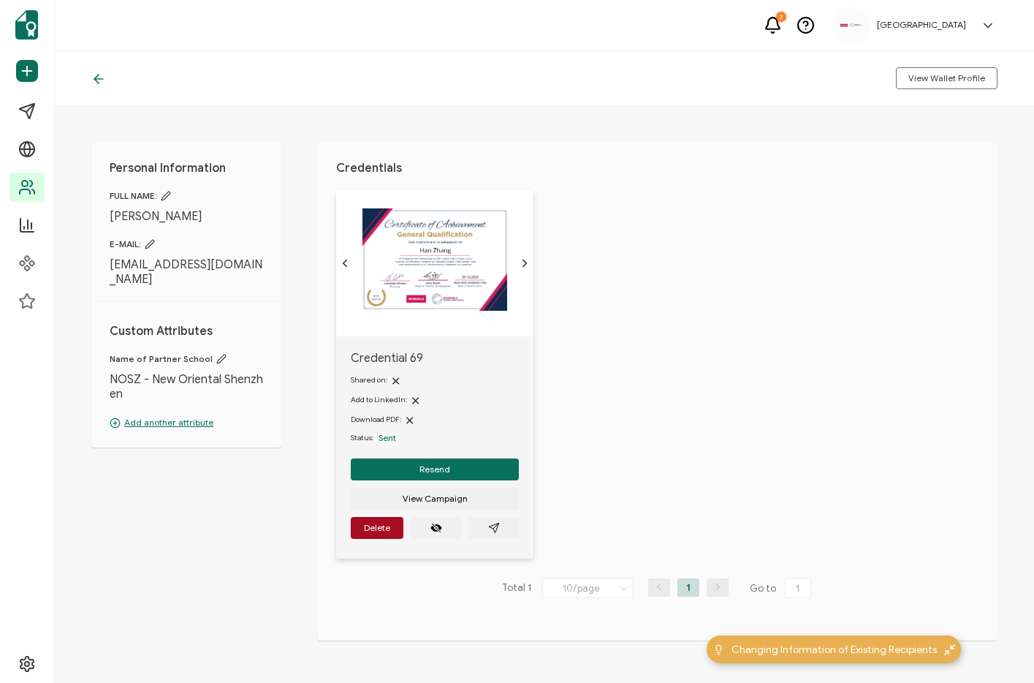
click at [656, 389] on div "Credential 69 Shared on: Add to LinkedIn: Download PDF: Status: Sent Resend Vie…" at bounding box center [666, 383] width 661 height 387
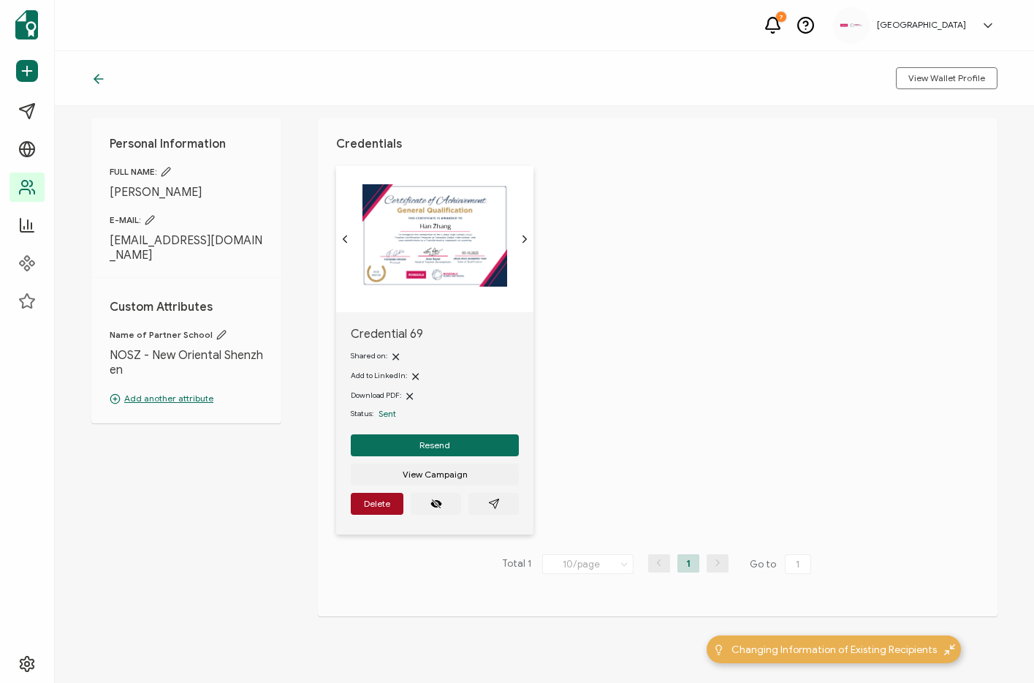
scroll to position [49, 0]
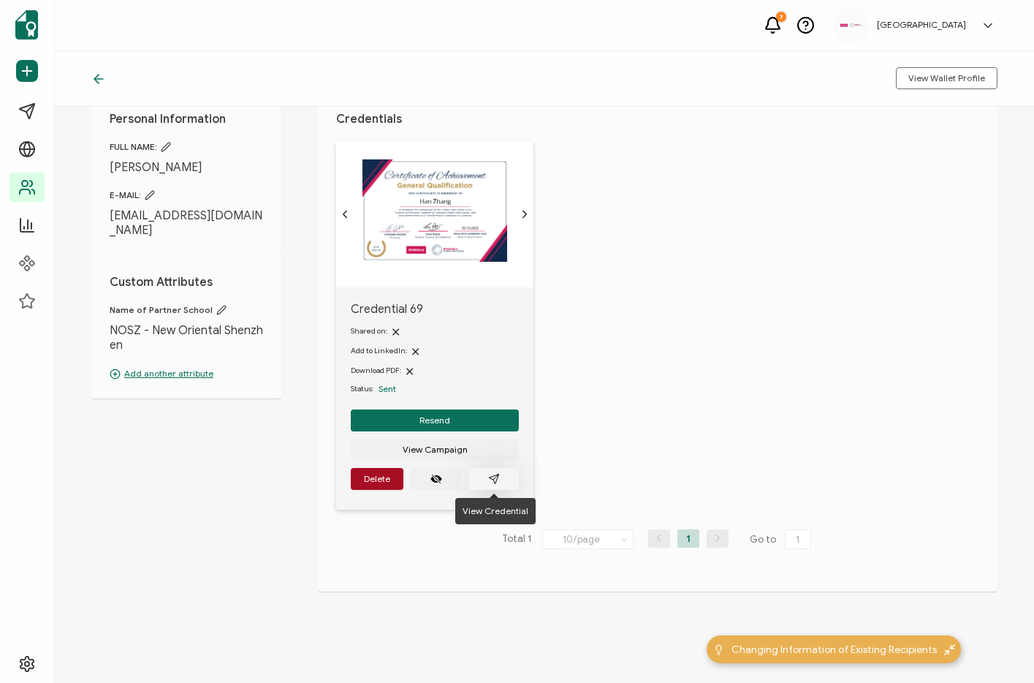
click at [490, 477] on icon "paper plane outline" at bounding box center [494, 479] width 12 height 12
drag, startPoint x: 698, startPoint y: 172, endPoint x: 528, endPoint y: 232, distance: 179.6
click at [697, 172] on div "Credential 69 Shared on: Add to LinkedIn: Download PDF: Status: Sent Resend Vie…" at bounding box center [666, 334] width 661 height 387
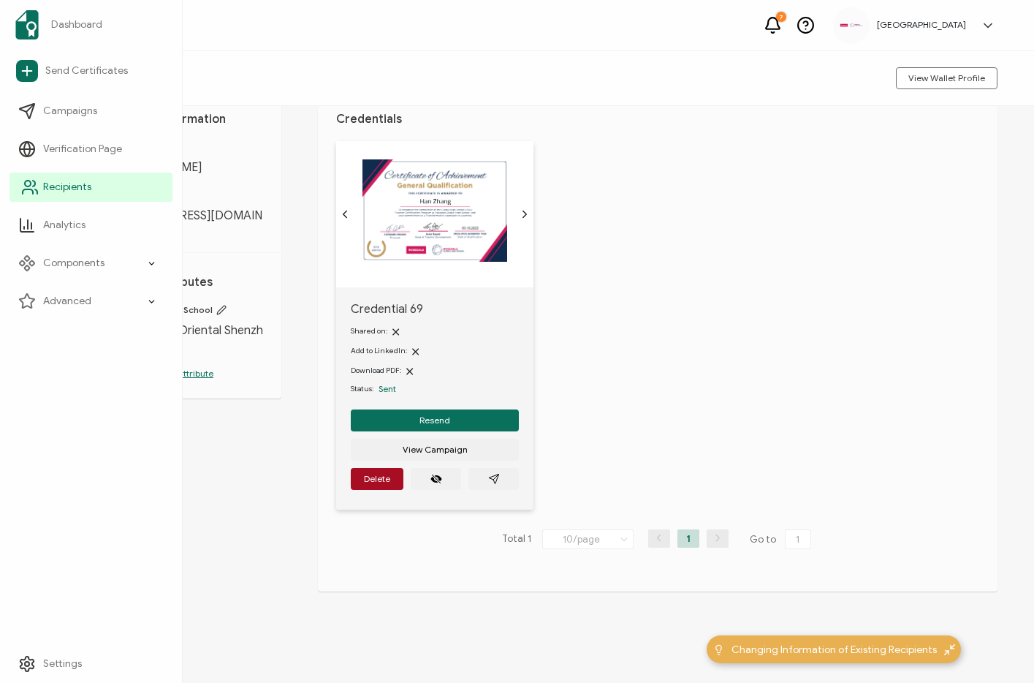
click at [73, 190] on span "Recipients" at bounding box center [67, 187] width 48 height 15
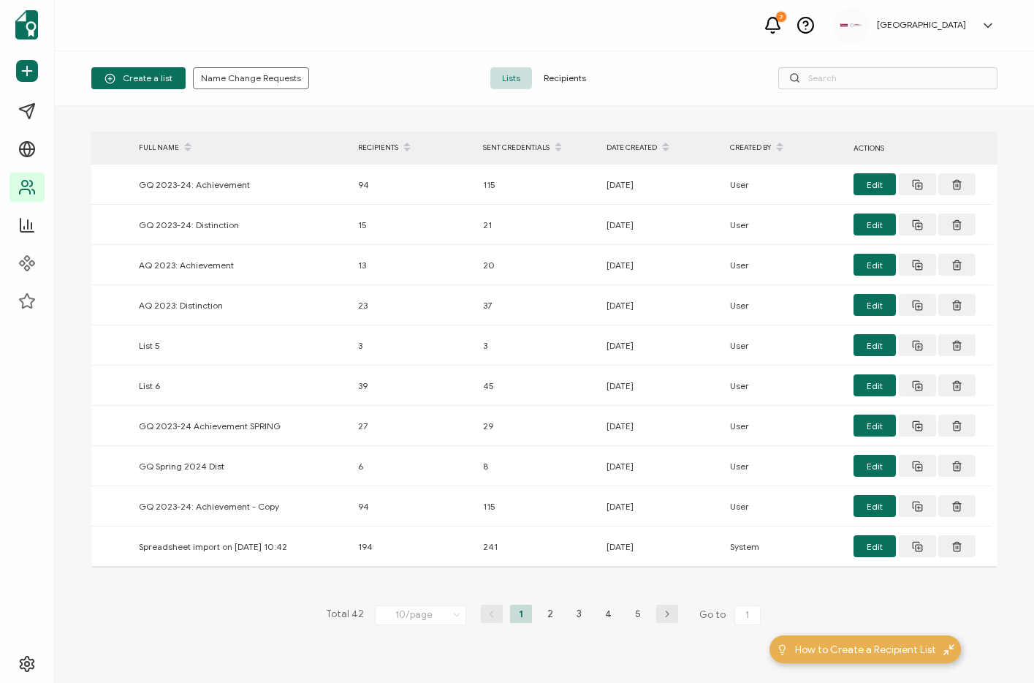
click at [555, 80] on span "Recipients" at bounding box center [565, 78] width 66 height 22
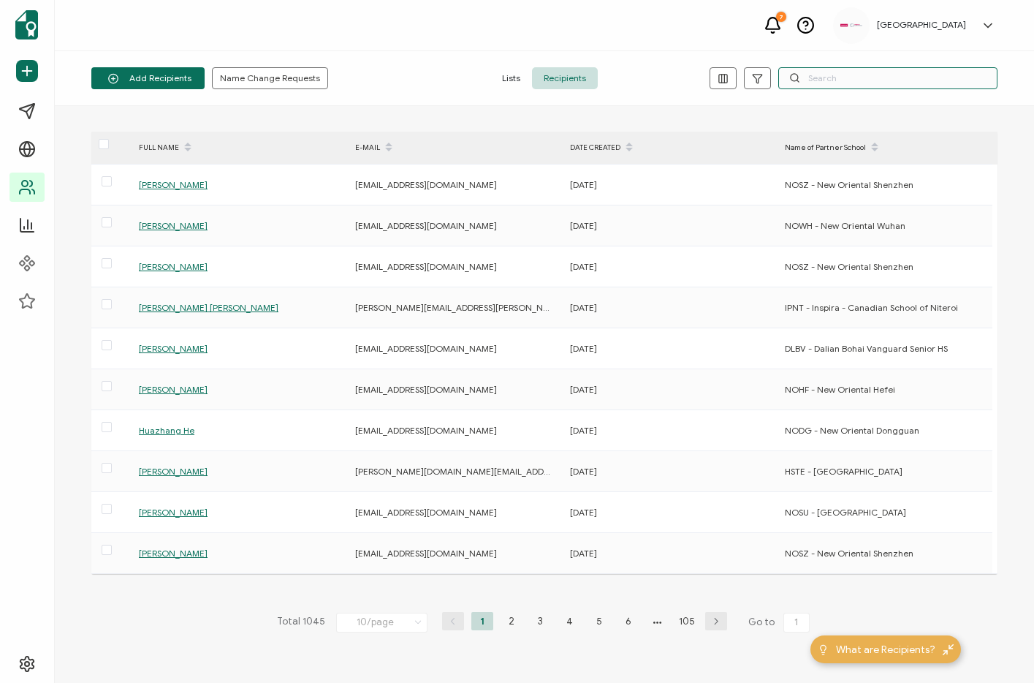
click at [866, 75] on input "text" at bounding box center [887, 78] width 219 height 22
paste input "[EMAIL_ADDRESS][DOMAIN_NAME]"
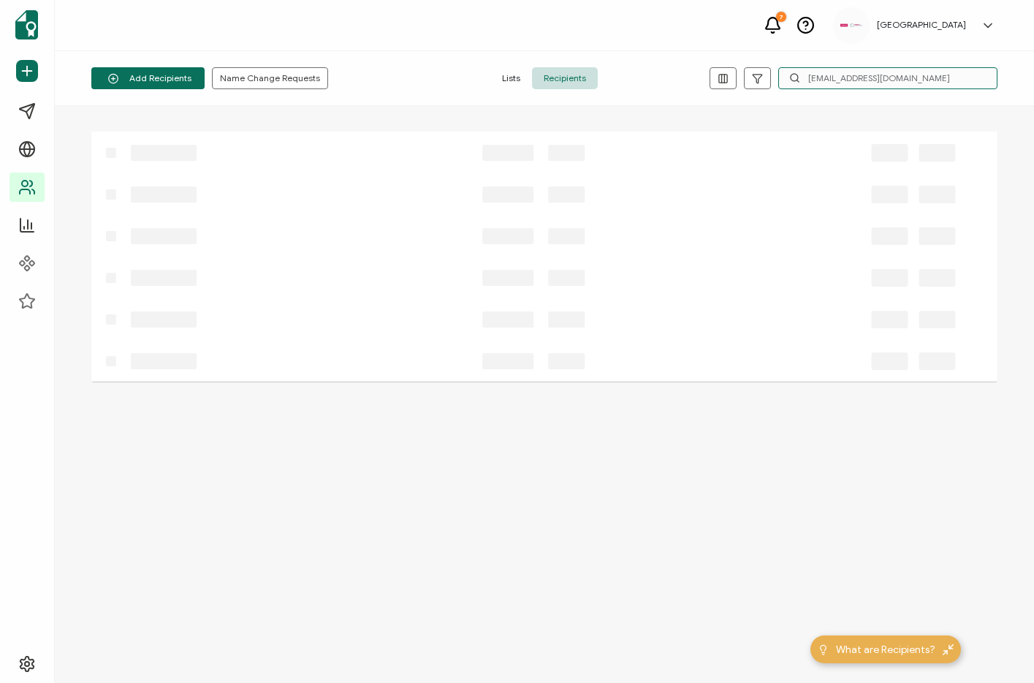
type input "[EMAIL_ADDRESS][DOMAIN_NAME]"
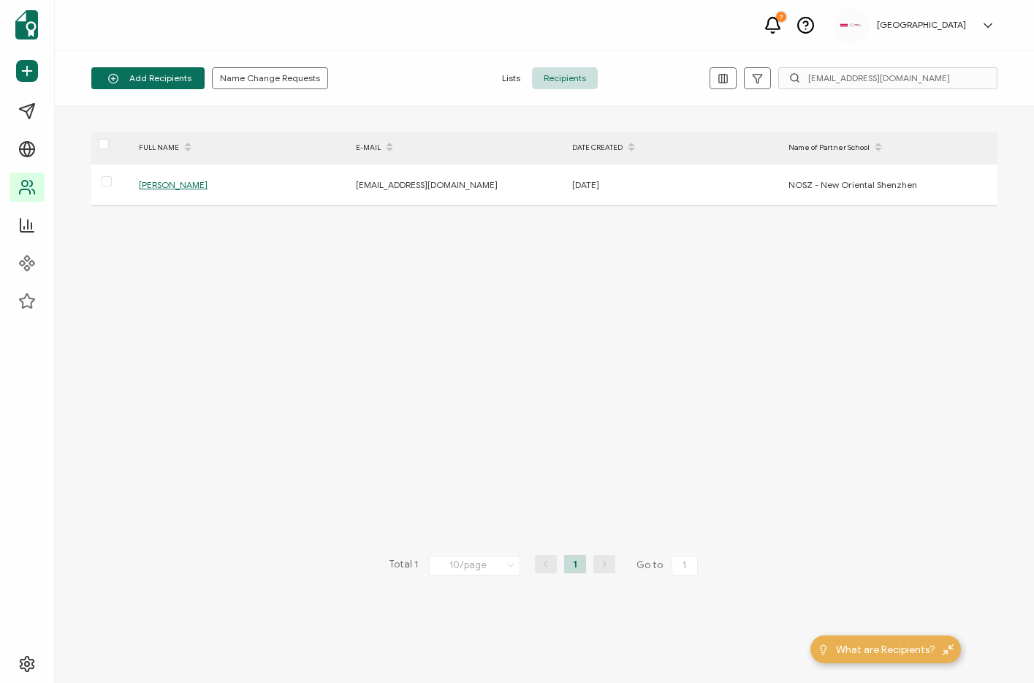
click at [433, 310] on div "FULL NAME E-MAIL DATE CREATED Name of Partner School [PERSON_NAME] [PERSON_NAME…" at bounding box center [544, 395] width 906 height 526
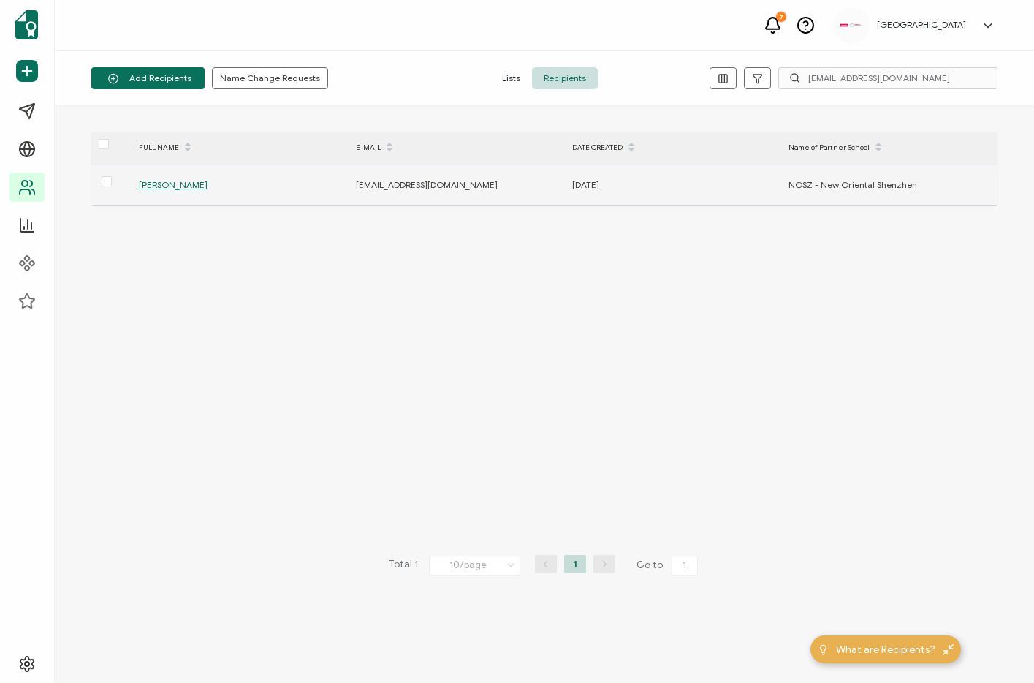
click at [159, 181] on span "[PERSON_NAME]" at bounding box center [173, 184] width 69 height 11
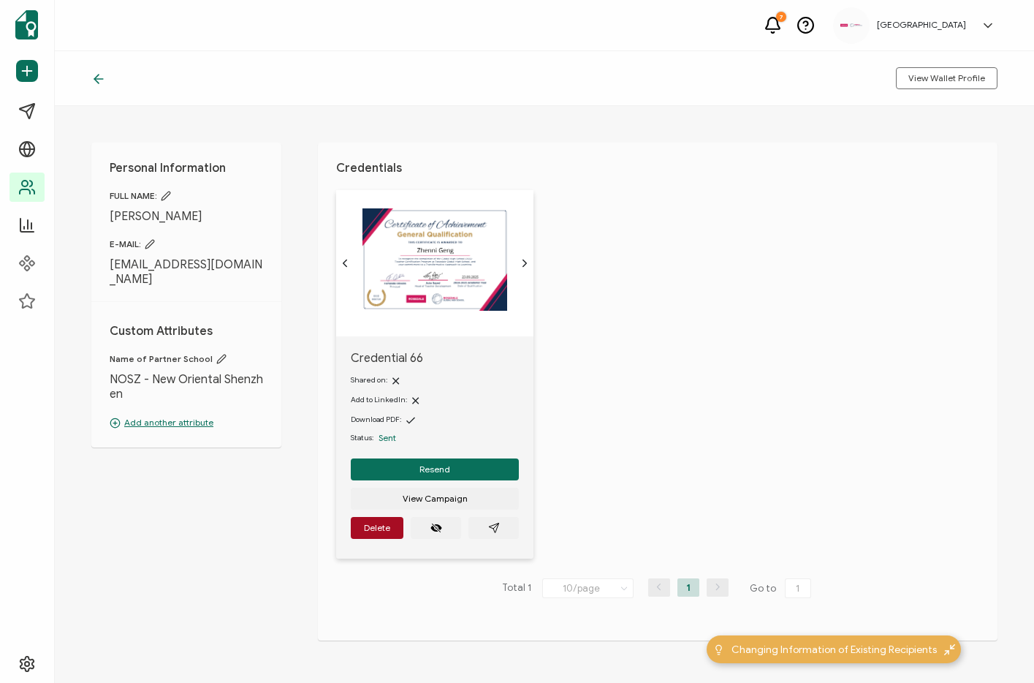
click at [596, 414] on div "Credential 66 Shared on: Add to LinkedIn: Download PDF: Status: Sent Resend Vie…" at bounding box center [666, 383] width 661 height 387
click at [500, 529] on button "button" at bounding box center [494, 528] width 50 height 22
click at [778, 242] on div "Credential 66 Shared on: Add to LinkedIn: Download PDF: Status: Sent Resend Vie…" at bounding box center [666, 383] width 661 height 387
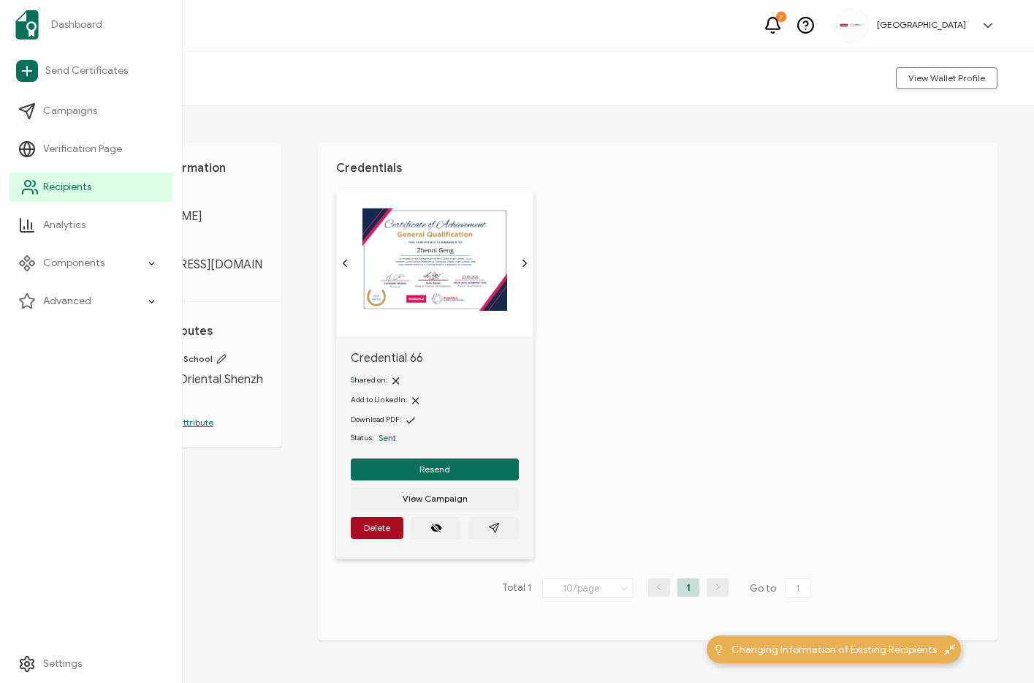
click at [108, 186] on link "Recipients" at bounding box center [91, 186] width 163 height 29
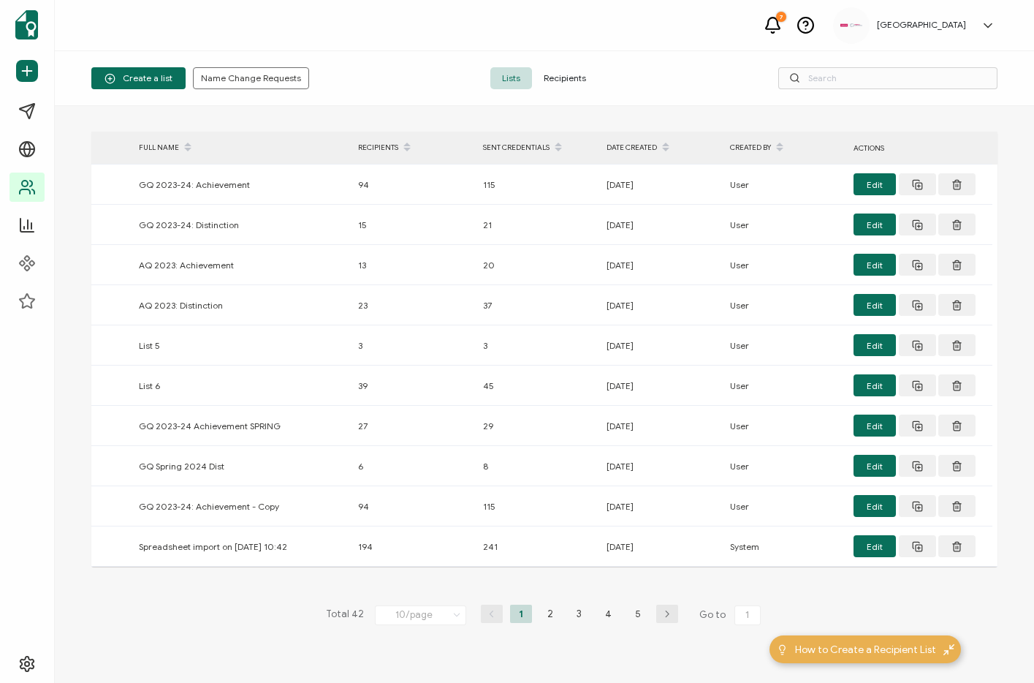
click at [579, 80] on span "Recipients" at bounding box center [565, 78] width 66 height 22
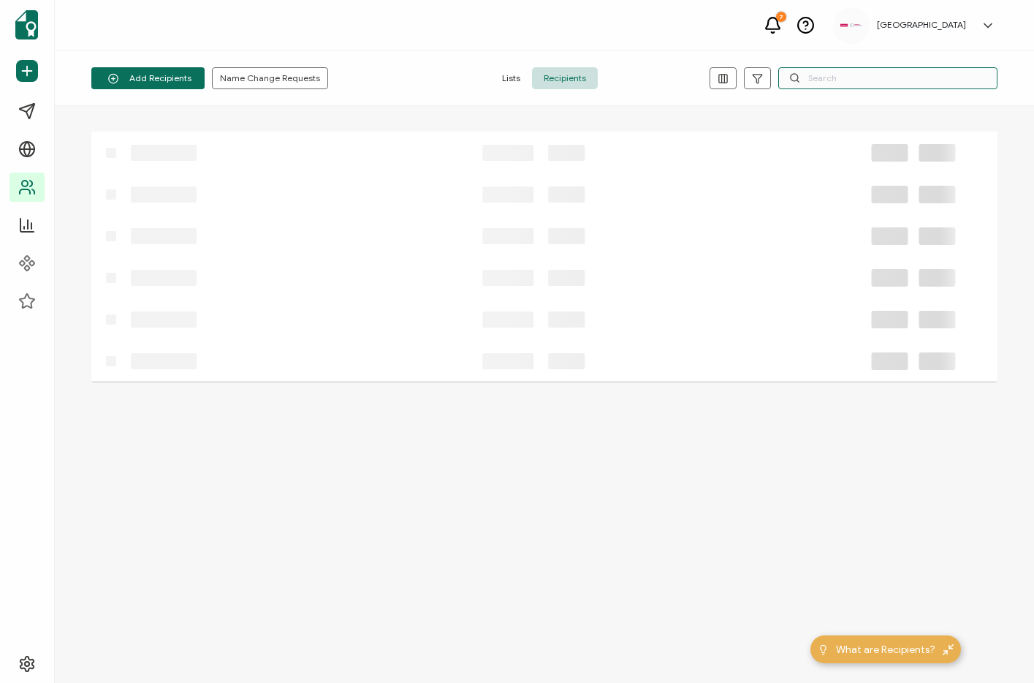
click at [825, 77] on input "text" at bounding box center [887, 78] width 219 height 22
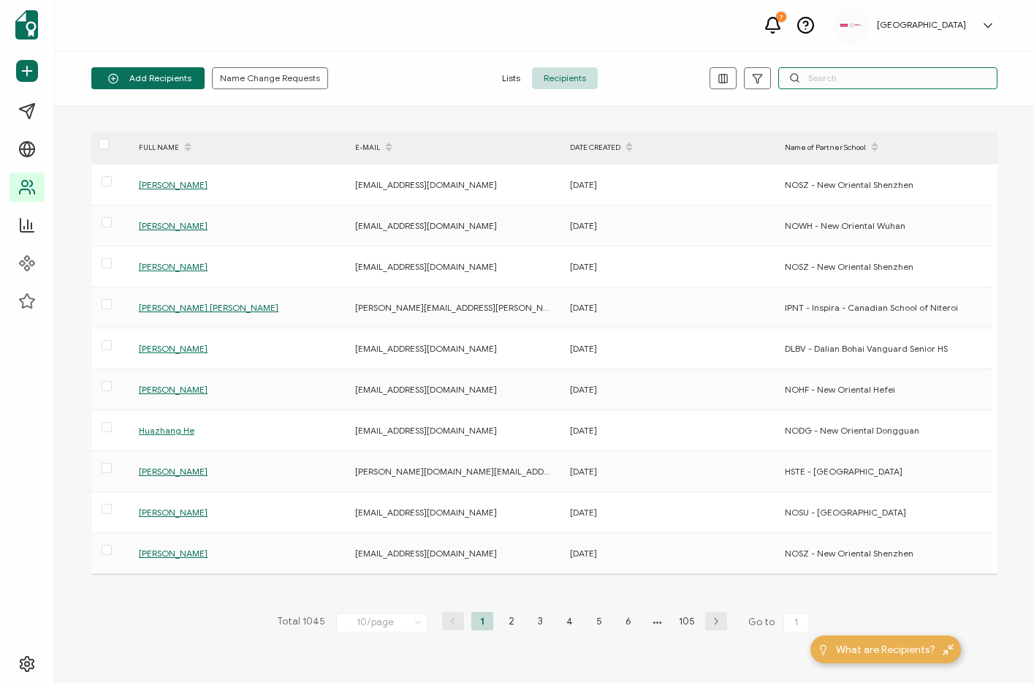
paste input "[EMAIL_ADDRESS][DOMAIN_NAME]"
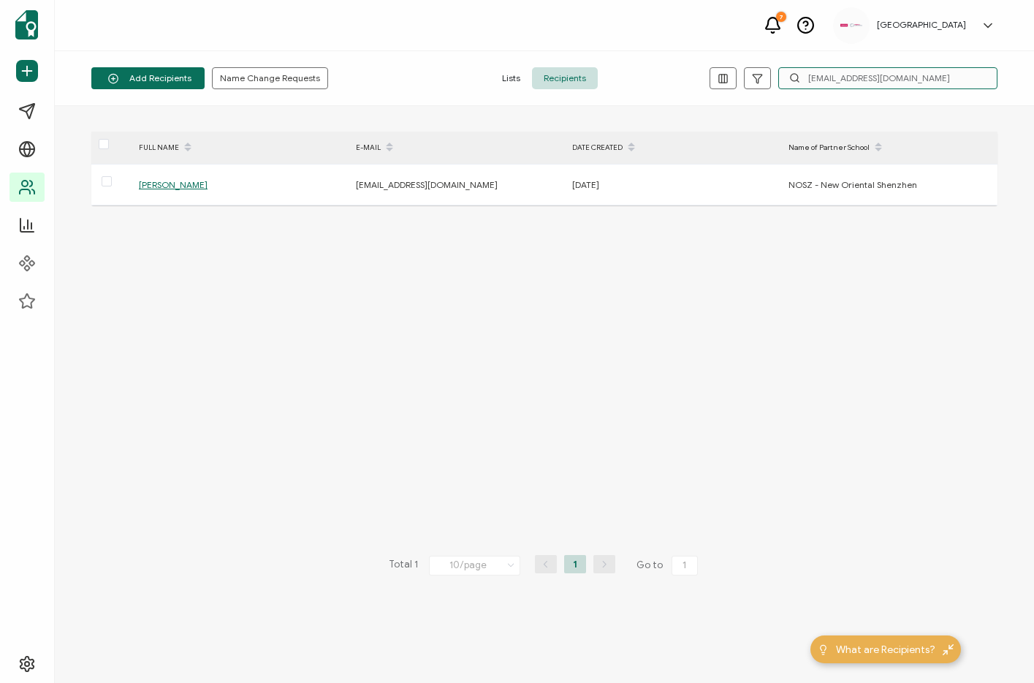
type input "[EMAIL_ADDRESS][DOMAIN_NAME]"
click at [365, 264] on div "FULL NAME E-MAIL DATE CREATED Name of Partner School [PERSON_NAME] [EMAIL_ADDRE…" at bounding box center [544, 395] width 906 height 526
click at [377, 227] on div "FULL NAME E-MAIL DATE CREATED Name of Partner School [PERSON_NAME] [EMAIL_ADDRE…" at bounding box center [544, 395] width 906 height 526
click at [250, 281] on div "FULL NAME E-MAIL DATE CREATED Name of Partner School [PERSON_NAME] [EMAIL_ADDRE…" at bounding box center [544, 395] width 906 height 526
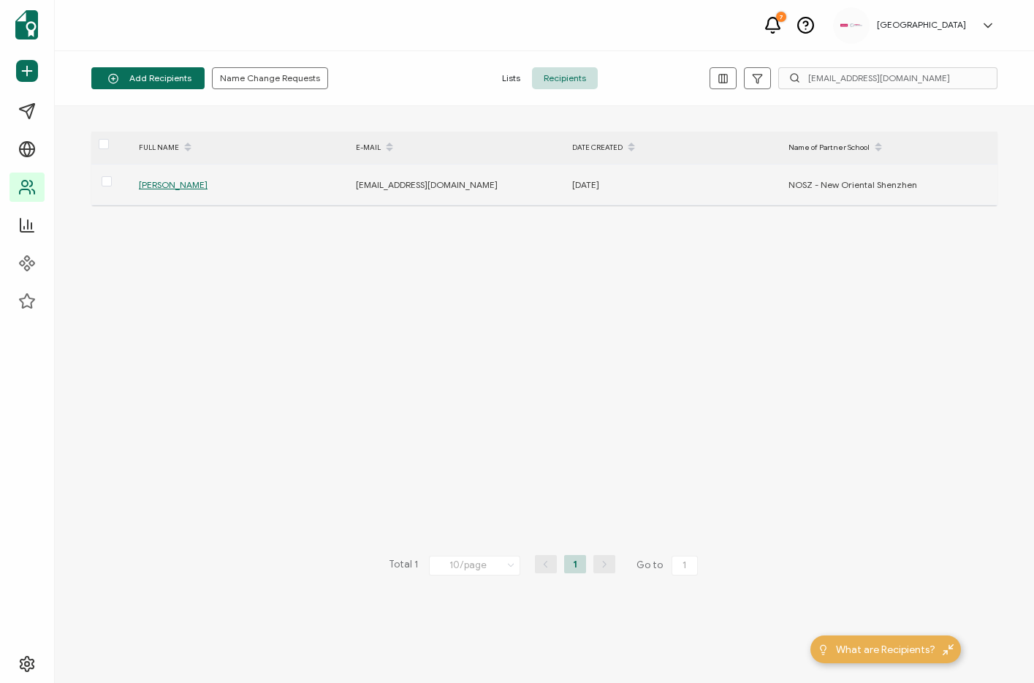
click at [163, 184] on span "[PERSON_NAME]" at bounding box center [173, 184] width 69 height 11
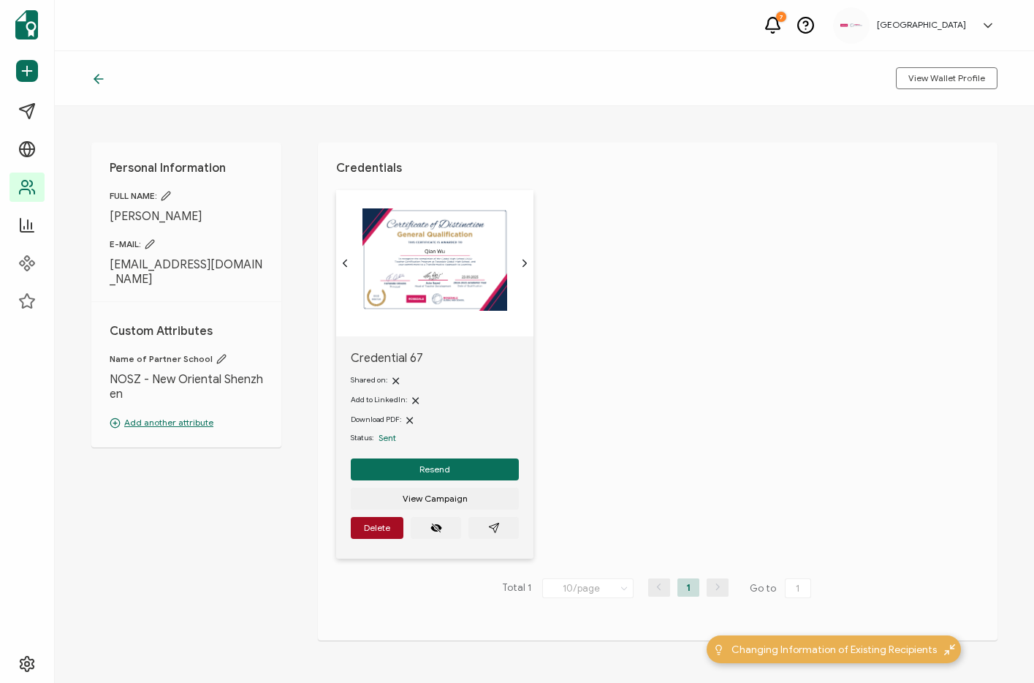
click at [670, 467] on div "Credential 67 Shared on: Add to LinkedIn: Download PDF: Status: Sent Resend Vie…" at bounding box center [666, 383] width 661 height 387
click at [502, 524] on button "button" at bounding box center [494, 528] width 50 height 22
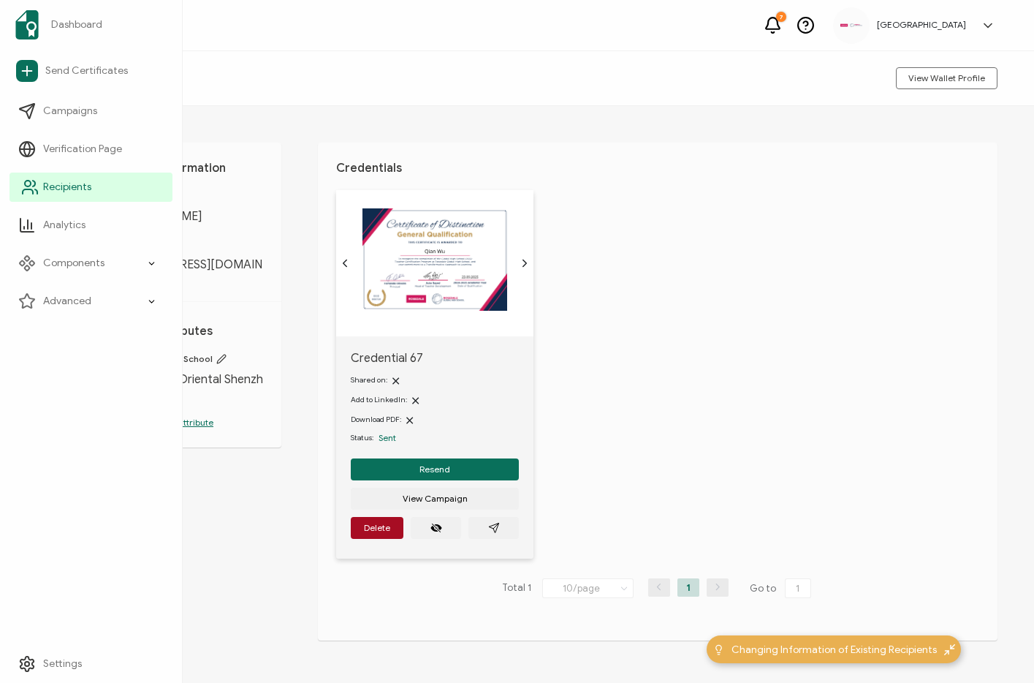
click at [93, 193] on link "Recipients" at bounding box center [91, 186] width 163 height 29
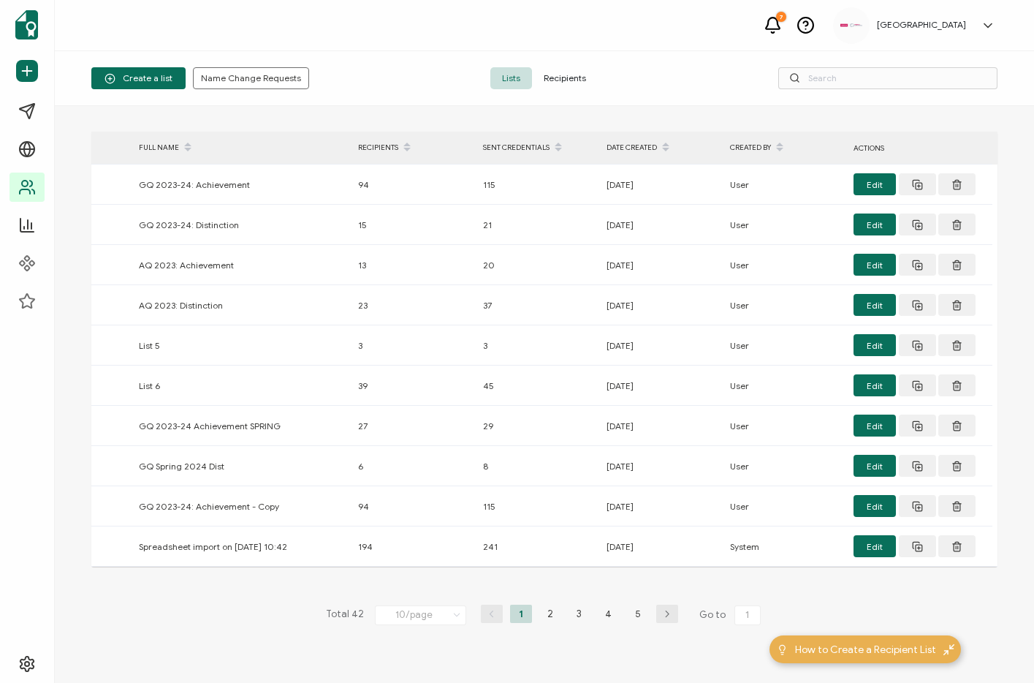
click at [563, 74] on span "Recipients" at bounding box center [565, 78] width 66 height 22
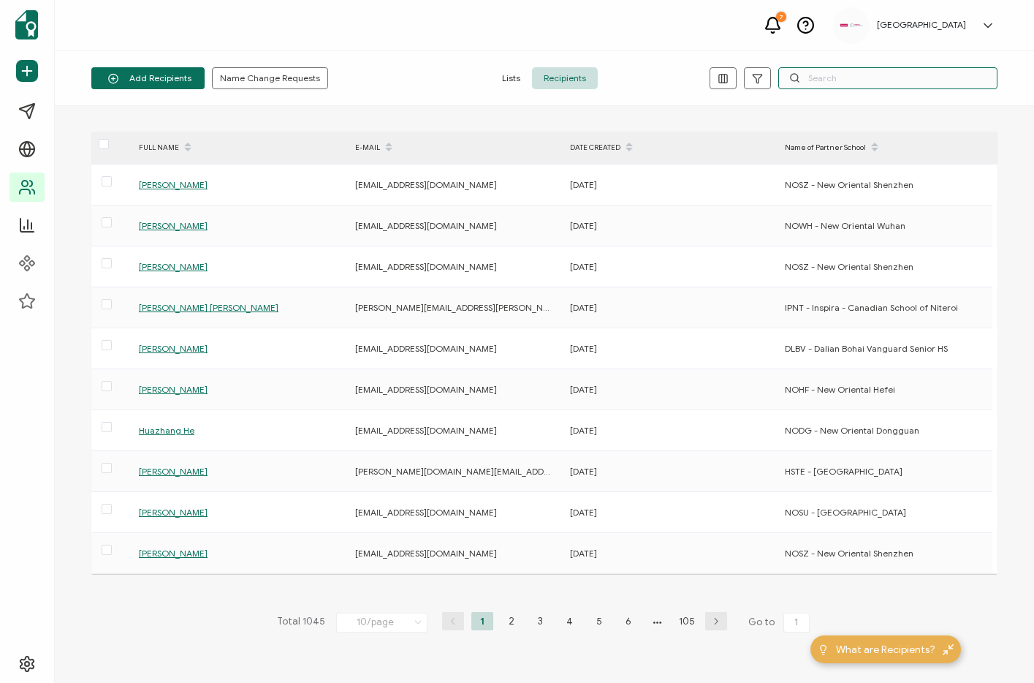
click at [906, 67] on input "text" at bounding box center [887, 78] width 219 height 22
paste input "[EMAIL_ADDRESS][DOMAIN_NAME]"
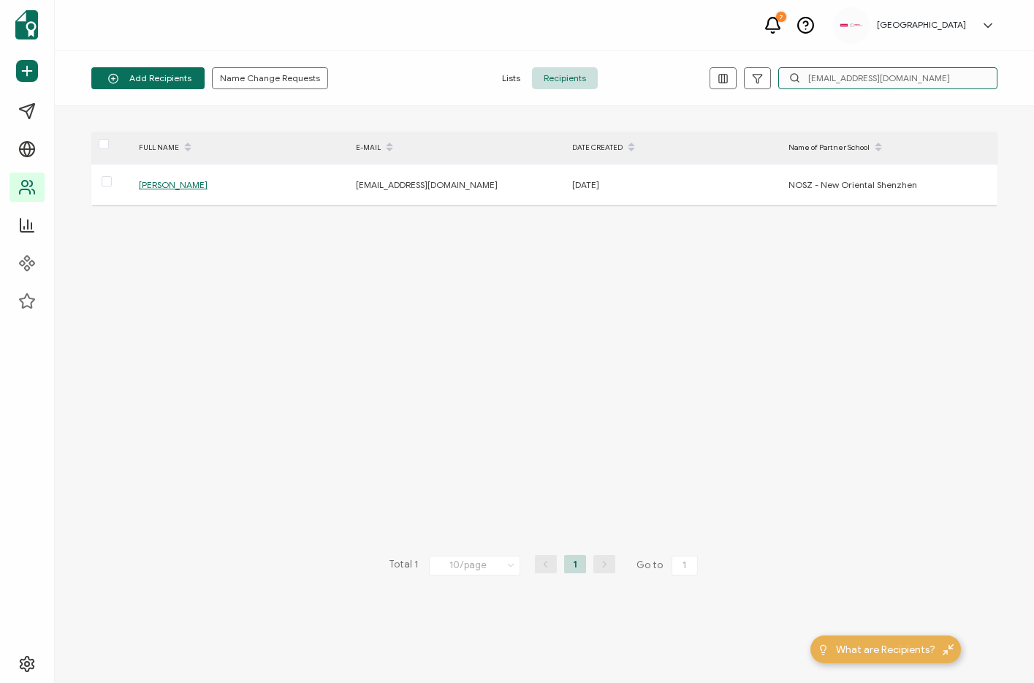
type input "[EMAIL_ADDRESS][DOMAIN_NAME]"
click at [177, 295] on div "FULL NAME E-MAIL DATE CREATED Name of Partner School [PERSON_NAME] [EMAIL_ADDRE…" at bounding box center [544, 395] width 906 height 526
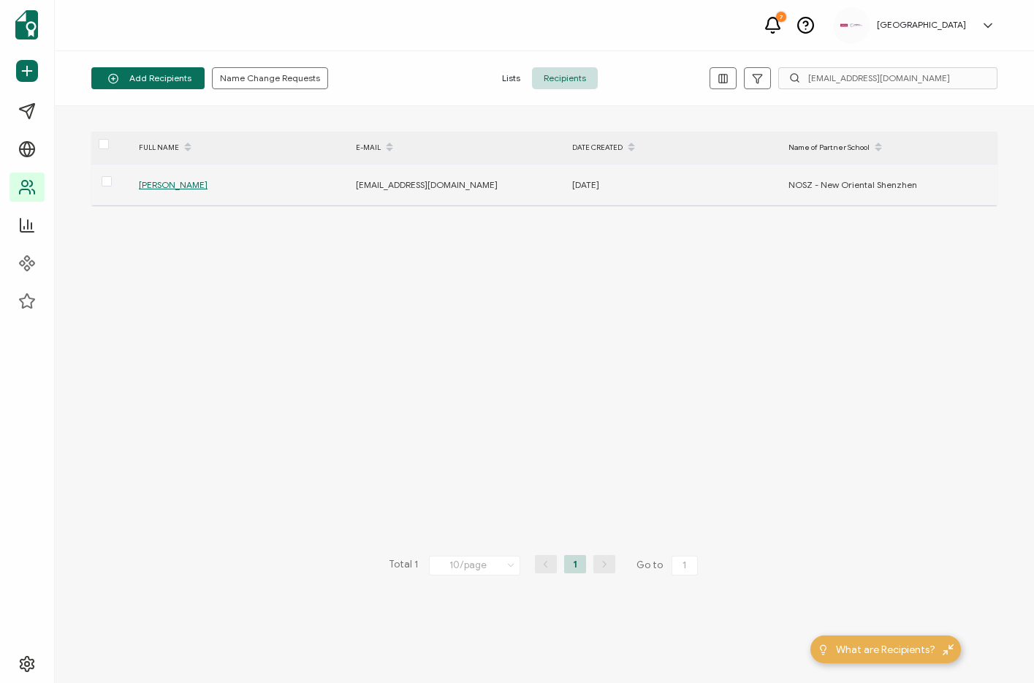
click at [153, 184] on span "[PERSON_NAME]" at bounding box center [173, 184] width 69 height 11
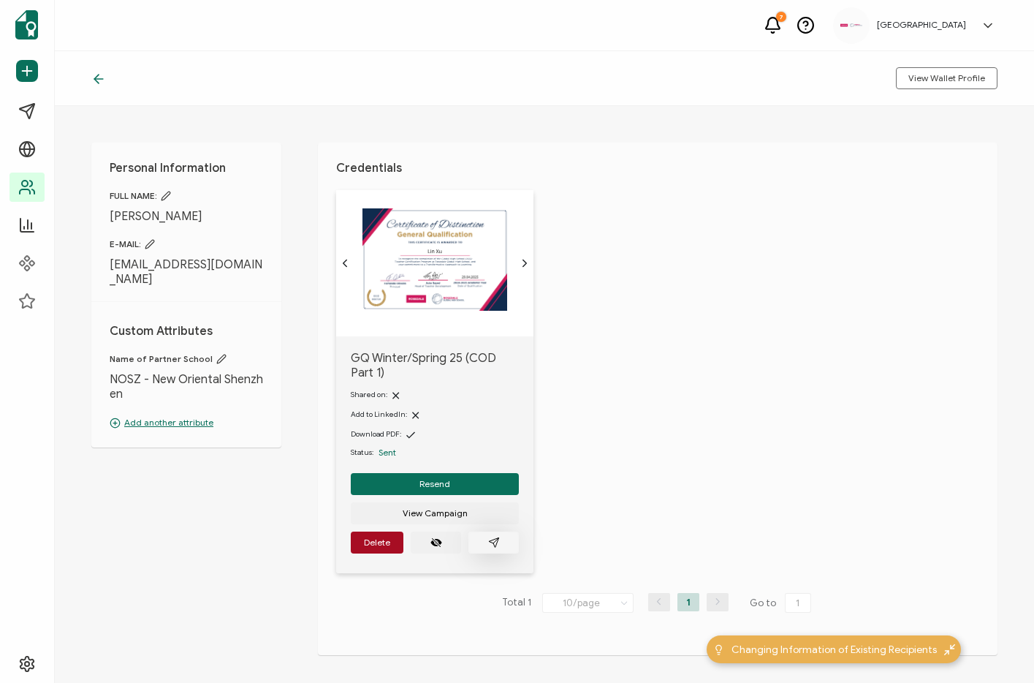
drag, startPoint x: 585, startPoint y: 527, endPoint x: 501, endPoint y: 544, distance: 85.7
click at [579, 527] on div "GQ Winter/Spring 25 (COD Part 1) Shared on: Add to LinkedIn: Download PDF: Stat…" at bounding box center [666, 390] width 661 height 401
click at [485, 545] on button "button" at bounding box center [494, 542] width 50 height 22
